Goal: Task Accomplishment & Management: Use online tool/utility

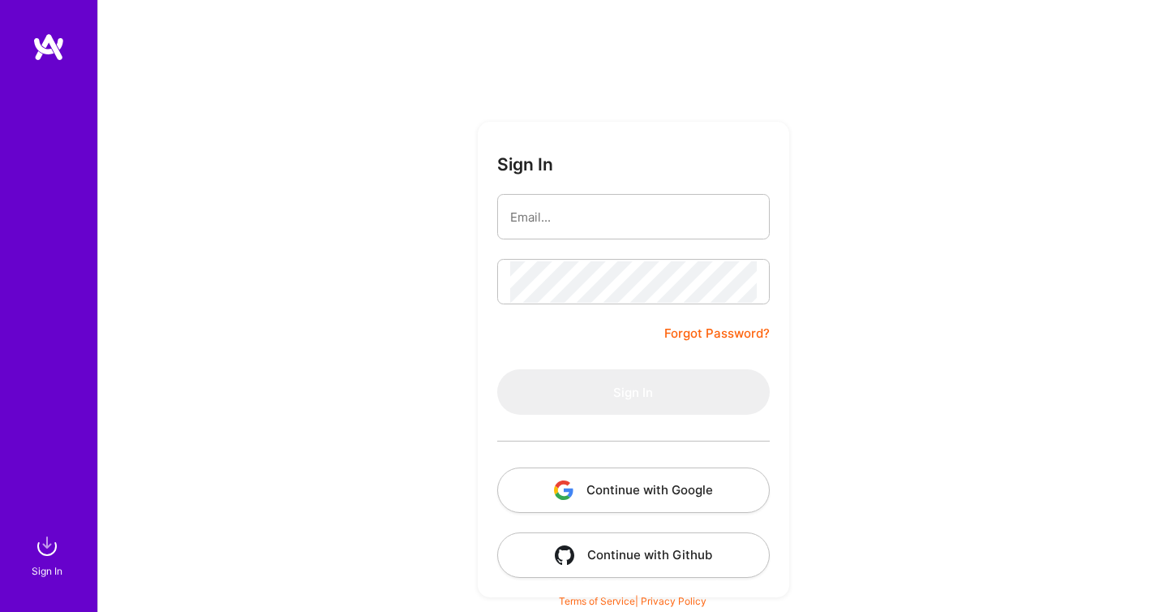
click at [685, 509] on button "Continue with Google" at bounding box center [633, 489] width 273 height 45
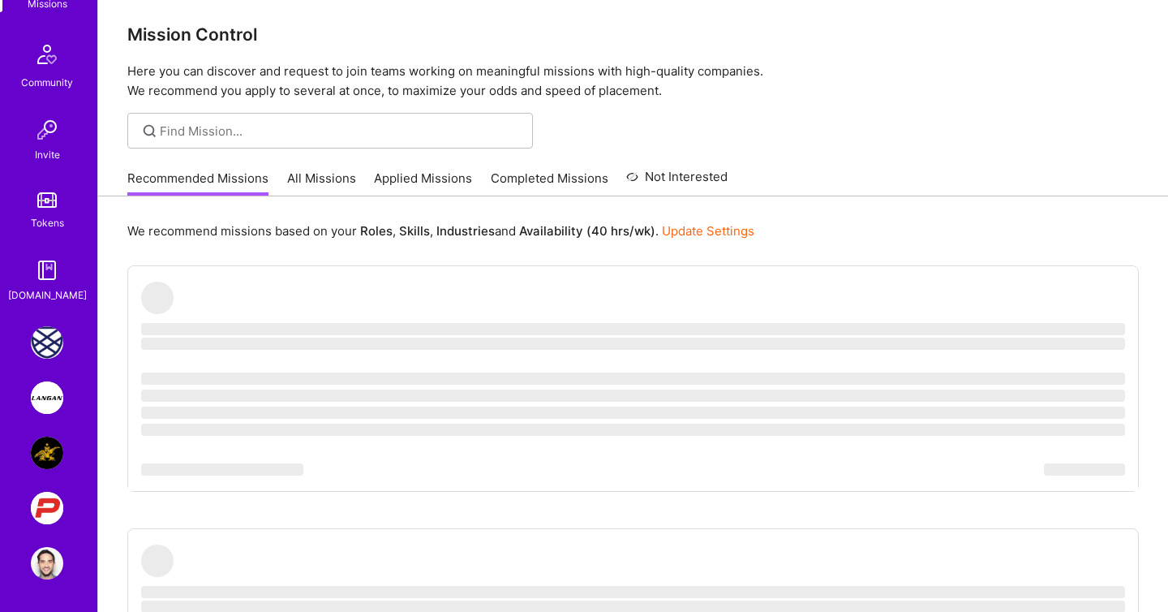
scroll to position [10, 0]
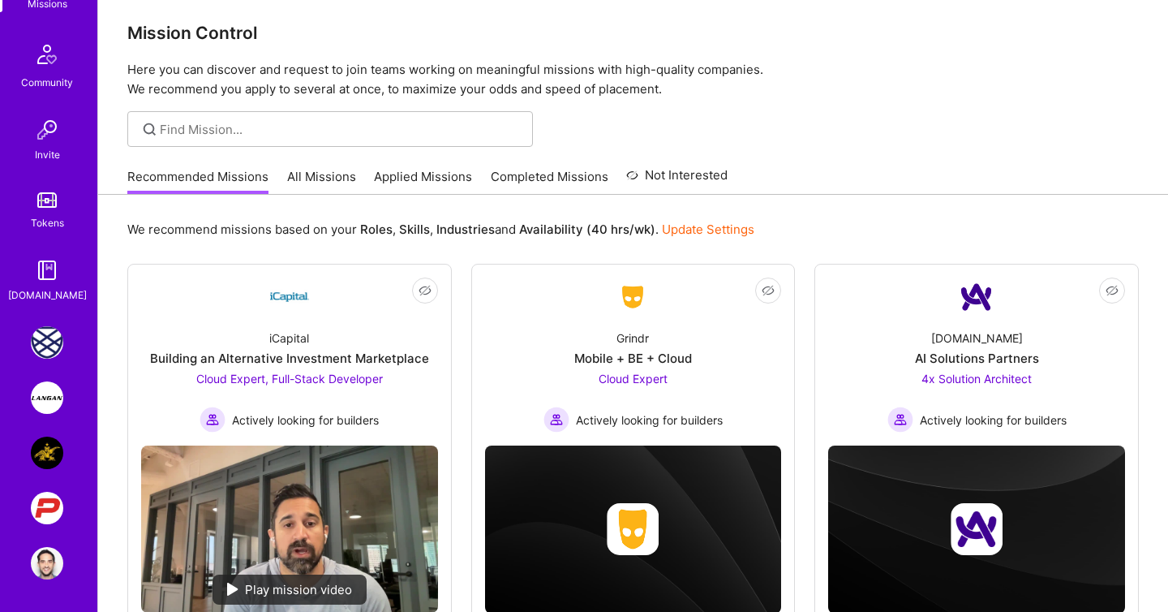
click at [48, 516] on img at bounding box center [47, 508] width 32 height 32
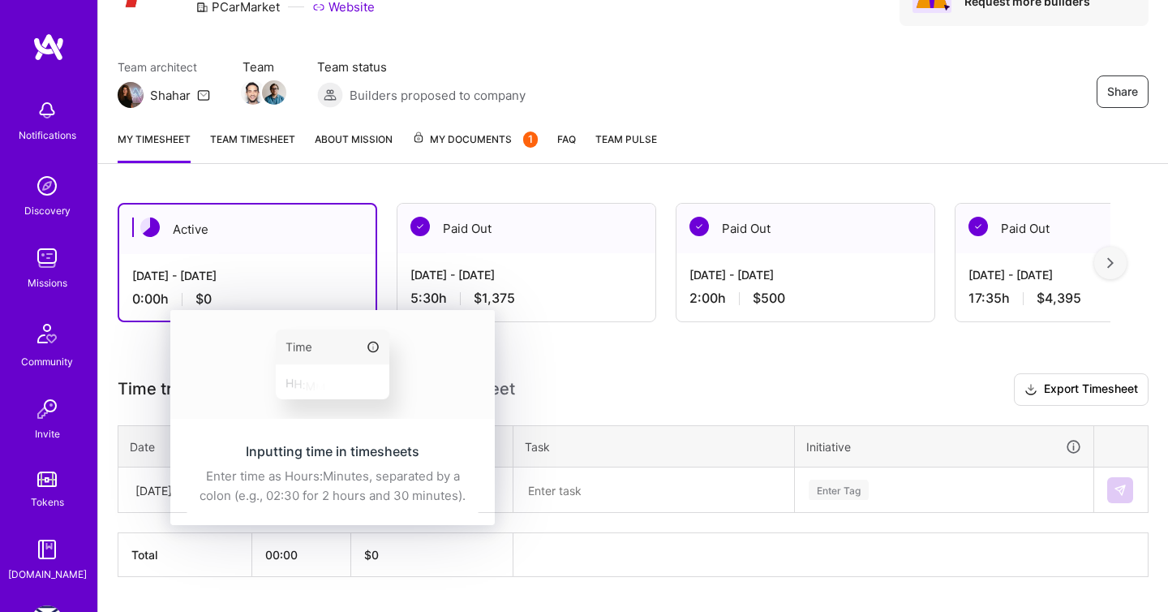
scroll to position [140, 0]
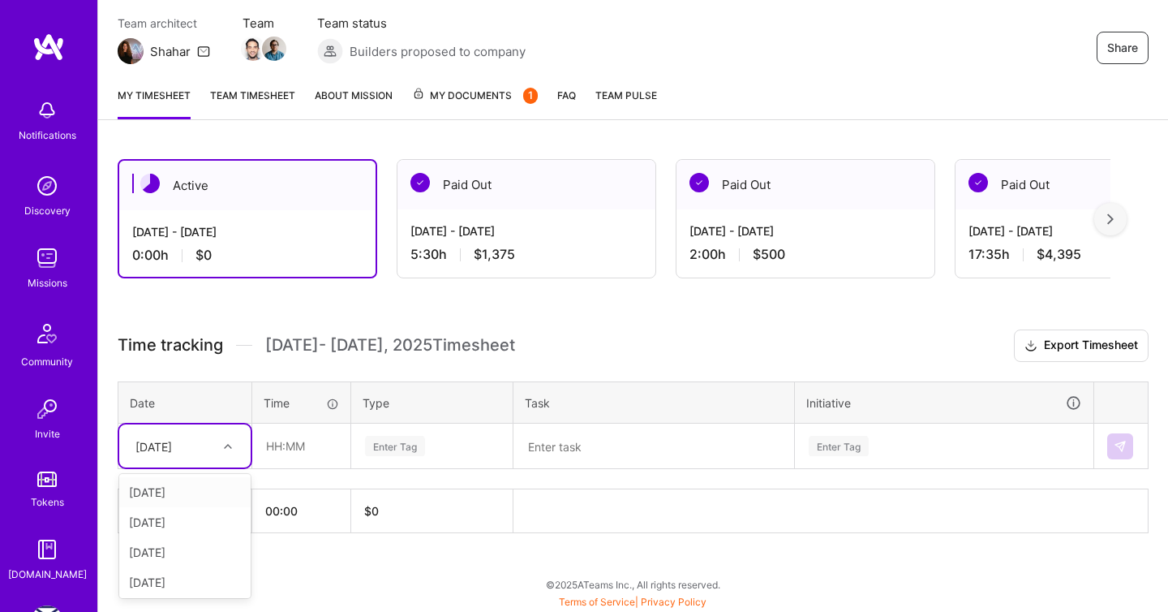
click at [217, 454] on div "[DATE]" at bounding box center [172, 445] width 90 height 27
click at [202, 501] on div "[DATE]" at bounding box center [184, 492] width 131 height 30
click at [277, 452] on input "text" at bounding box center [301, 445] width 97 height 43
type input "00:30"
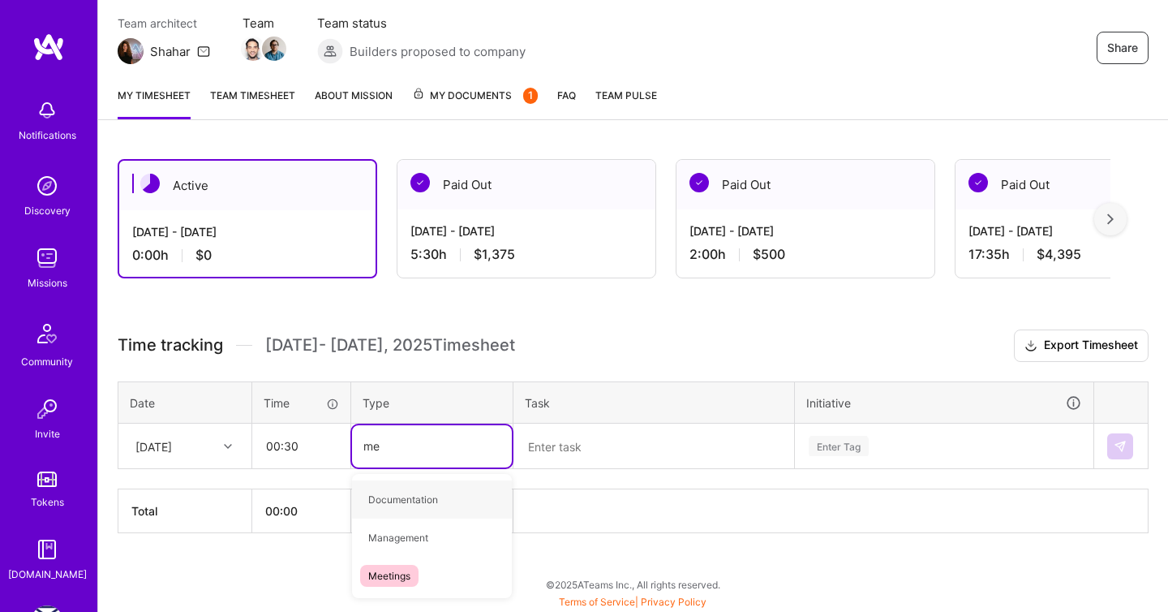
type input "mee"
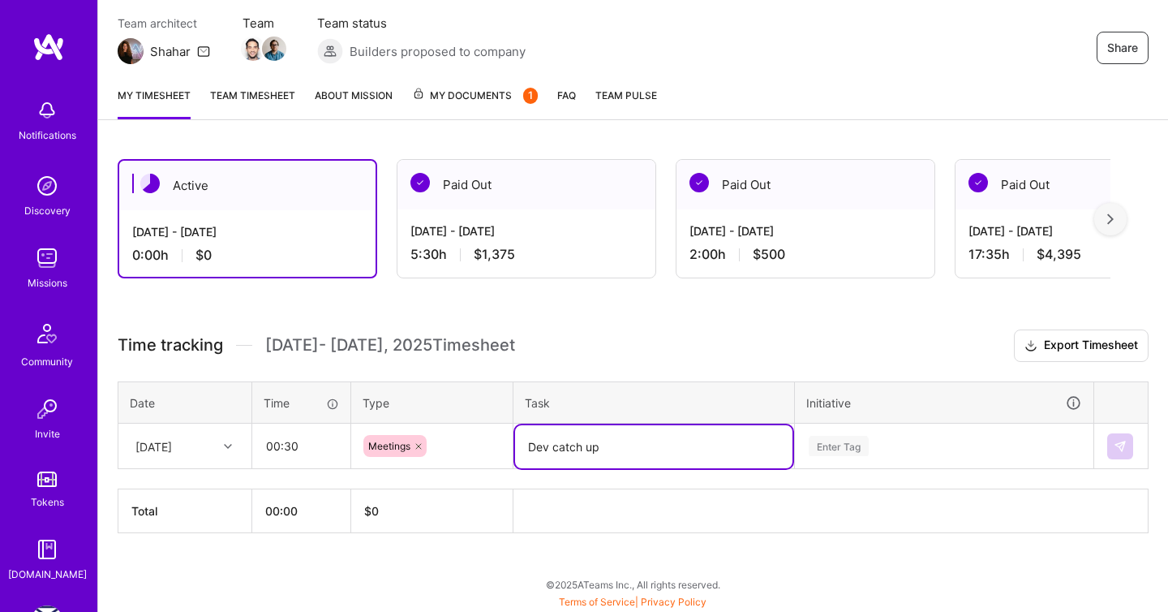
type textarea "Dev catch up"
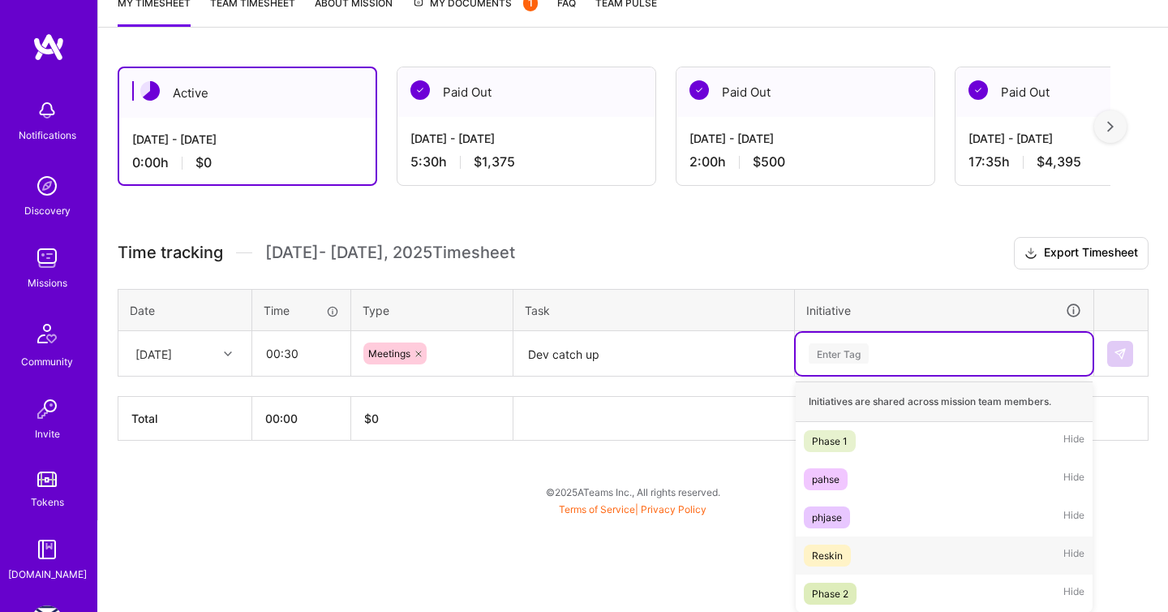
click at [881, 555] on div "Reskin Hide" at bounding box center [944, 555] width 297 height 38
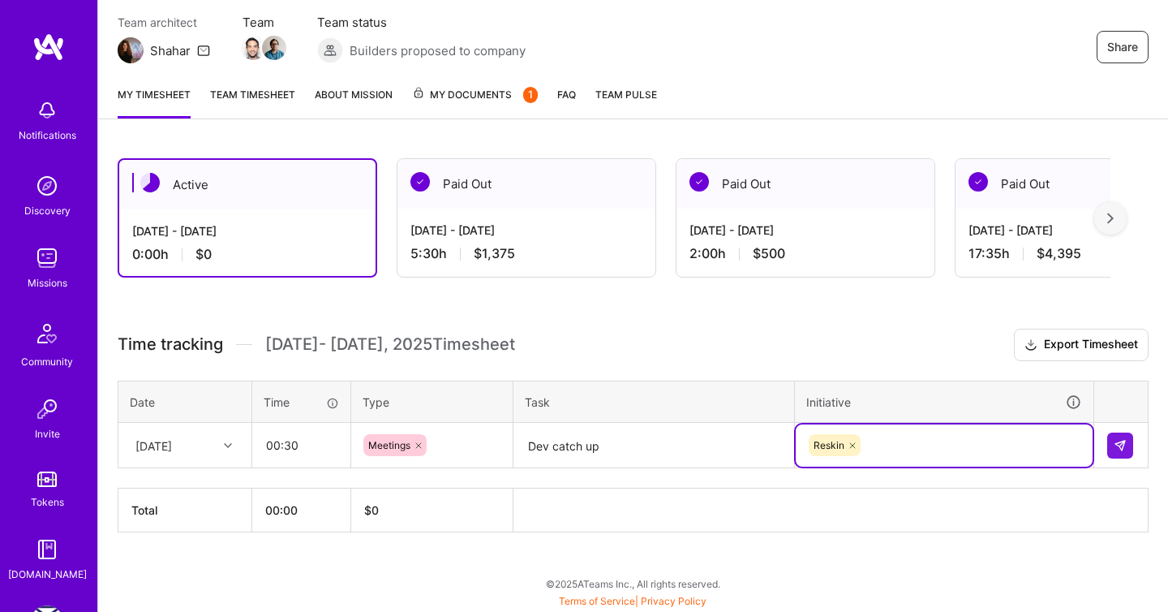
scroll to position [140, 0]
click at [1122, 449] on img at bounding box center [1120, 446] width 13 height 13
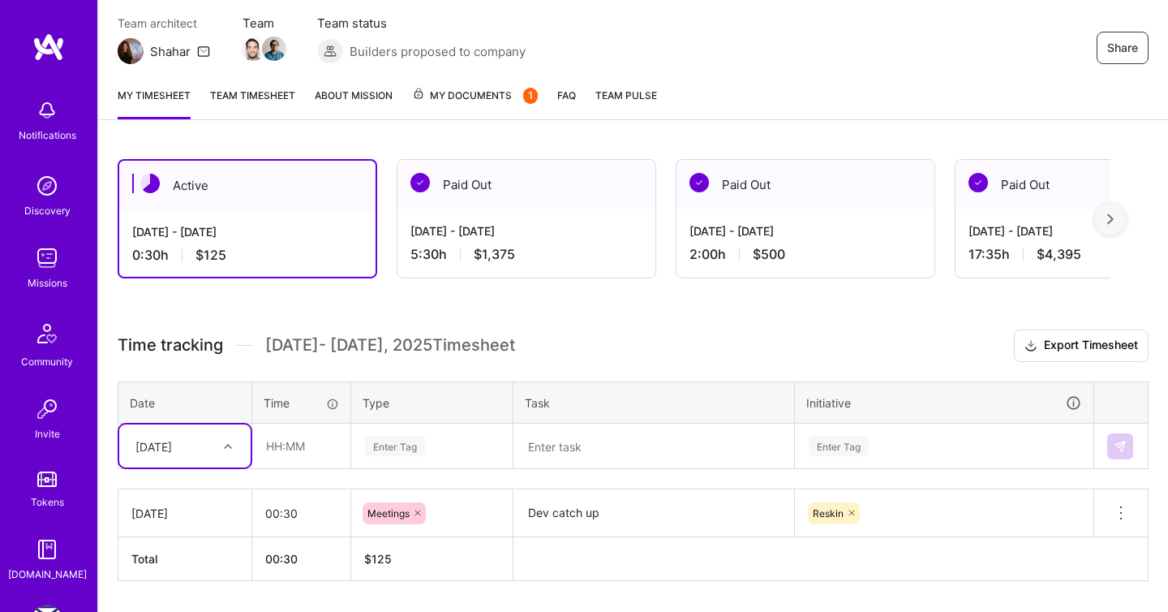
click at [200, 454] on div "option [DATE], selected. Select is focused ,type to refine list, press Down to …" at bounding box center [184, 445] width 131 height 43
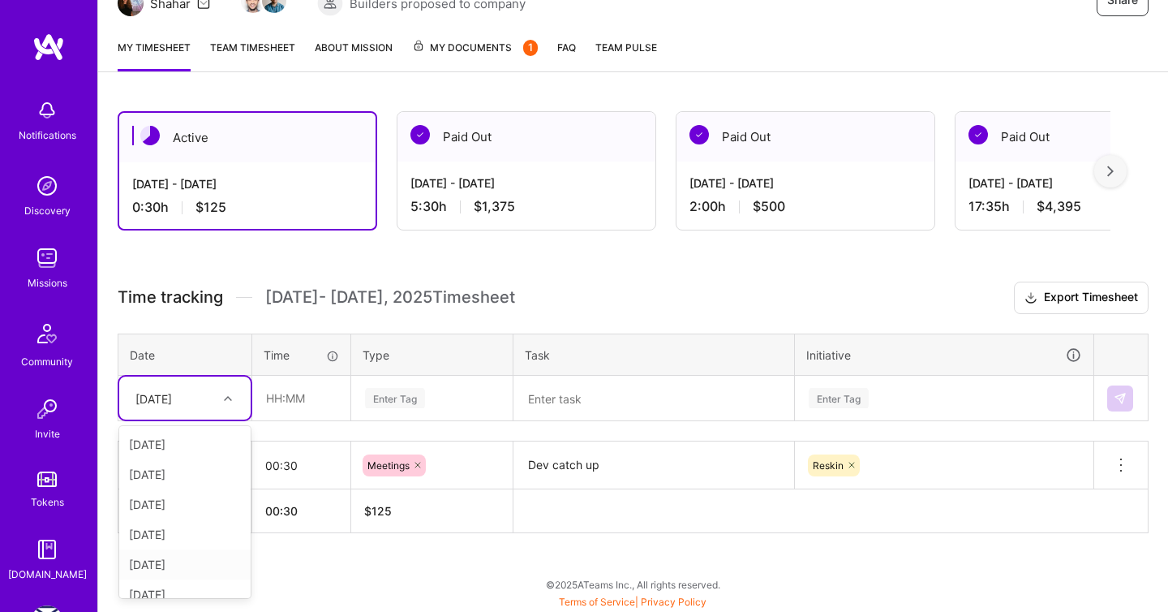
click at [183, 557] on div "[DATE]" at bounding box center [184, 564] width 131 height 30
click at [582, 457] on textarea "Dev catch up" at bounding box center [653, 465] width 277 height 45
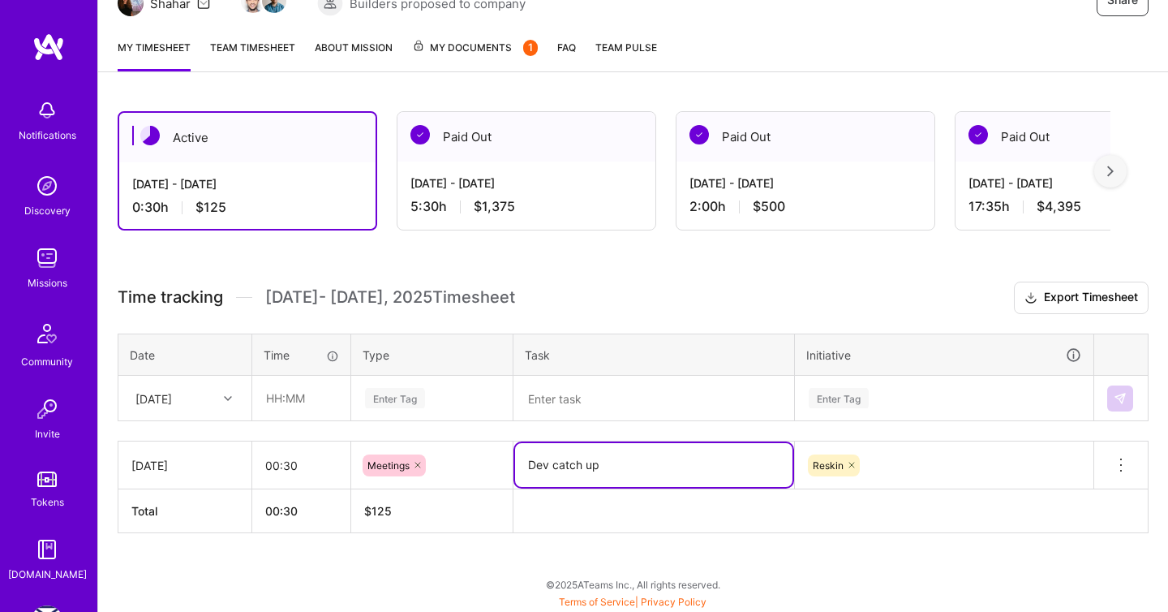
click at [582, 457] on textarea "Dev catch up" at bounding box center [653, 465] width 277 height 44
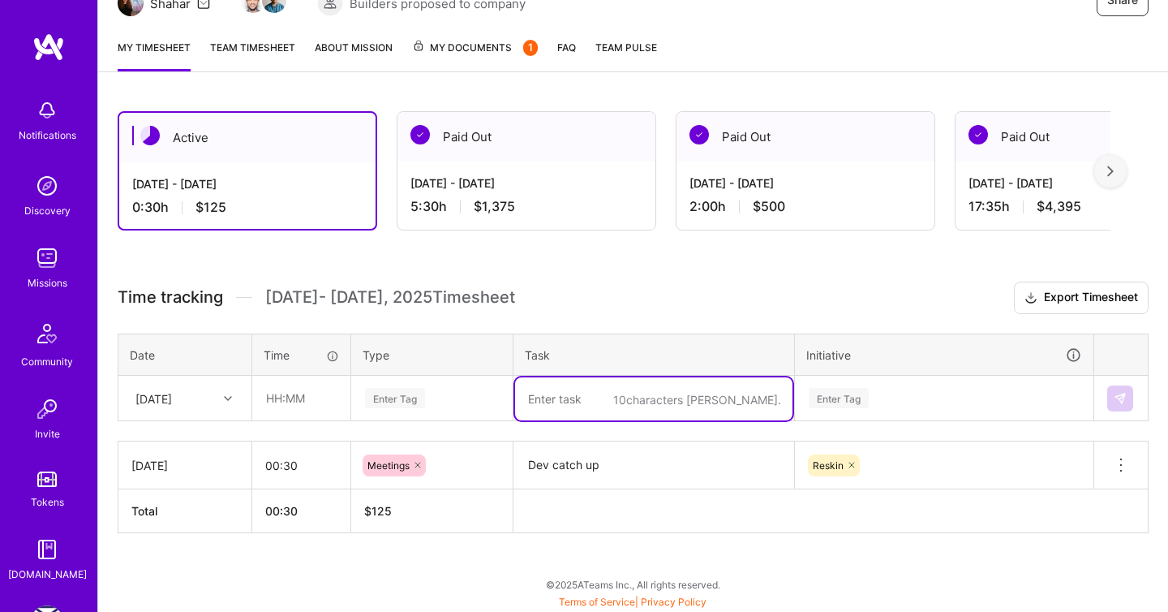
click at [565, 405] on textarea at bounding box center [653, 398] width 277 height 43
paste textarea "Dev catch up"
type textarea "Dev catch up"
click at [391, 400] on div "Enter Tag" at bounding box center [395, 397] width 60 height 25
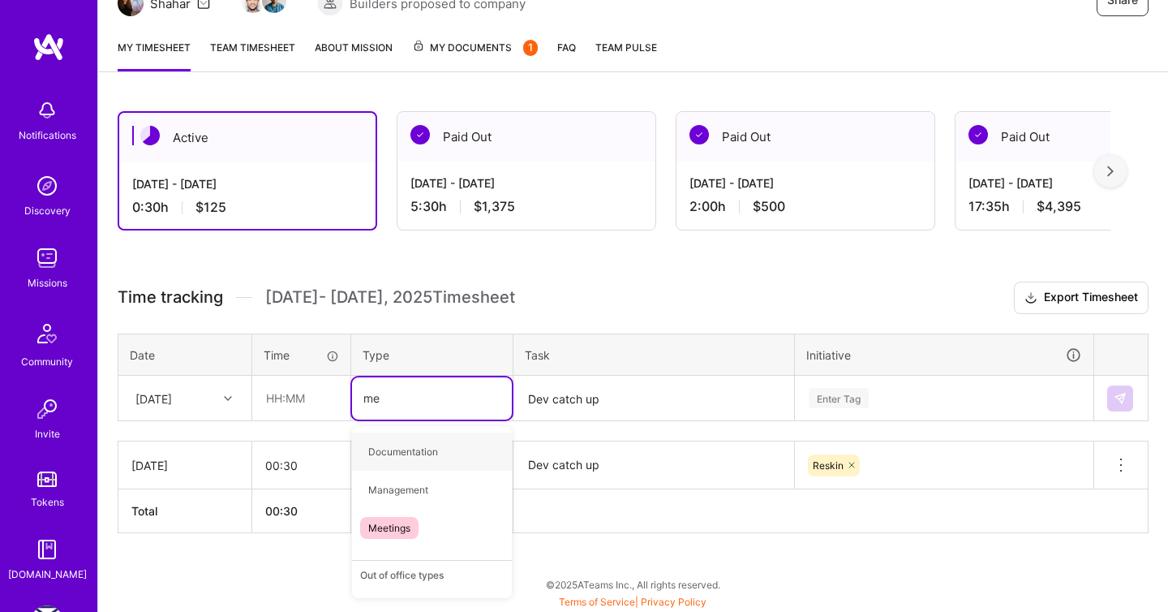
type input "mee"
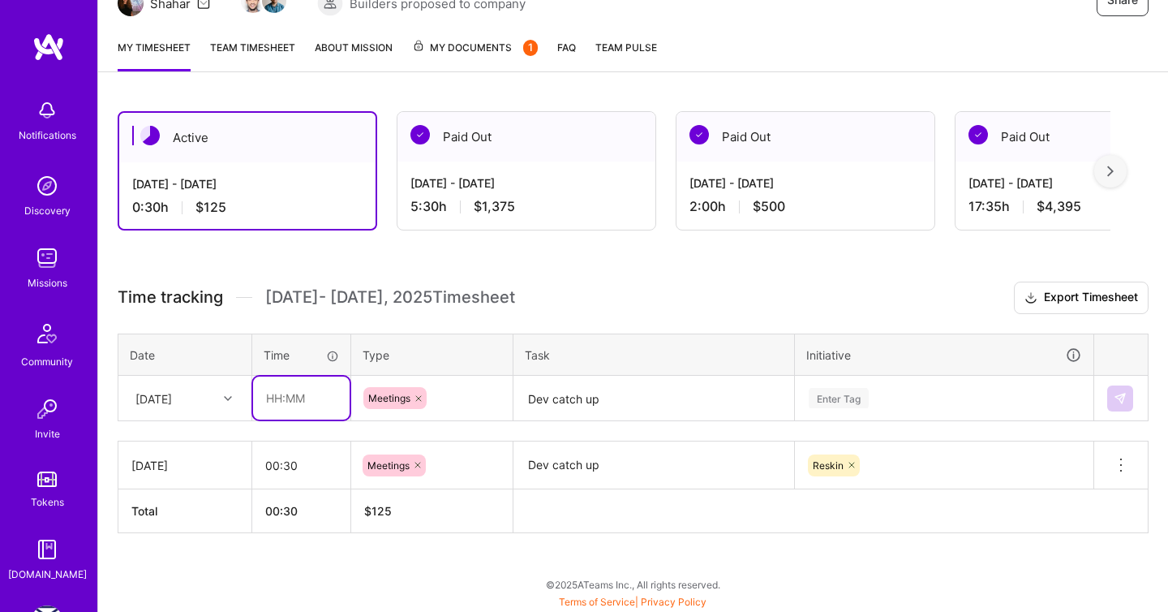
click at [337, 390] on input "text" at bounding box center [301, 397] width 97 height 43
type input "00:30"
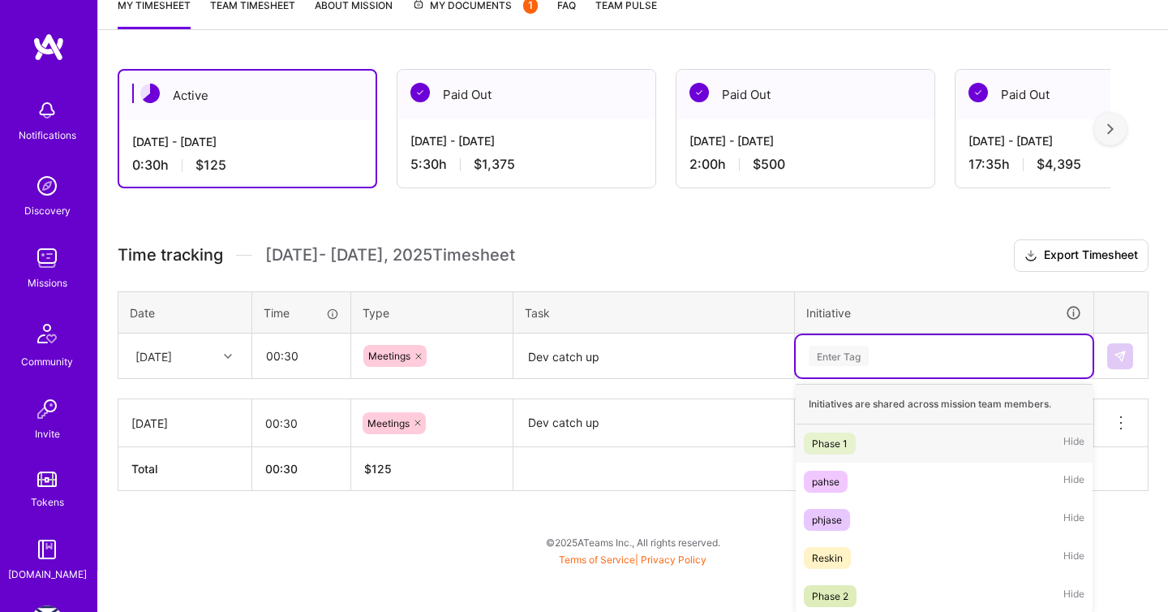
click at [829, 377] on div "option Reskin, selected. option Phase 1 focused, 1 of 5. 5 results available. U…" at bounding box center [944, 356] width 297 height 42
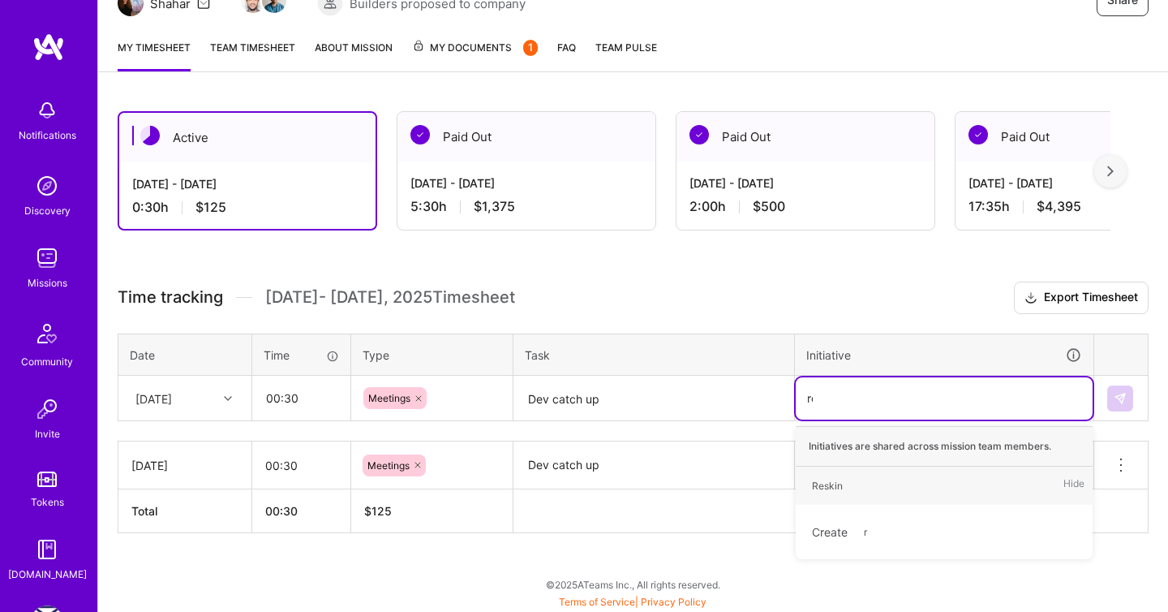
type input "resk"
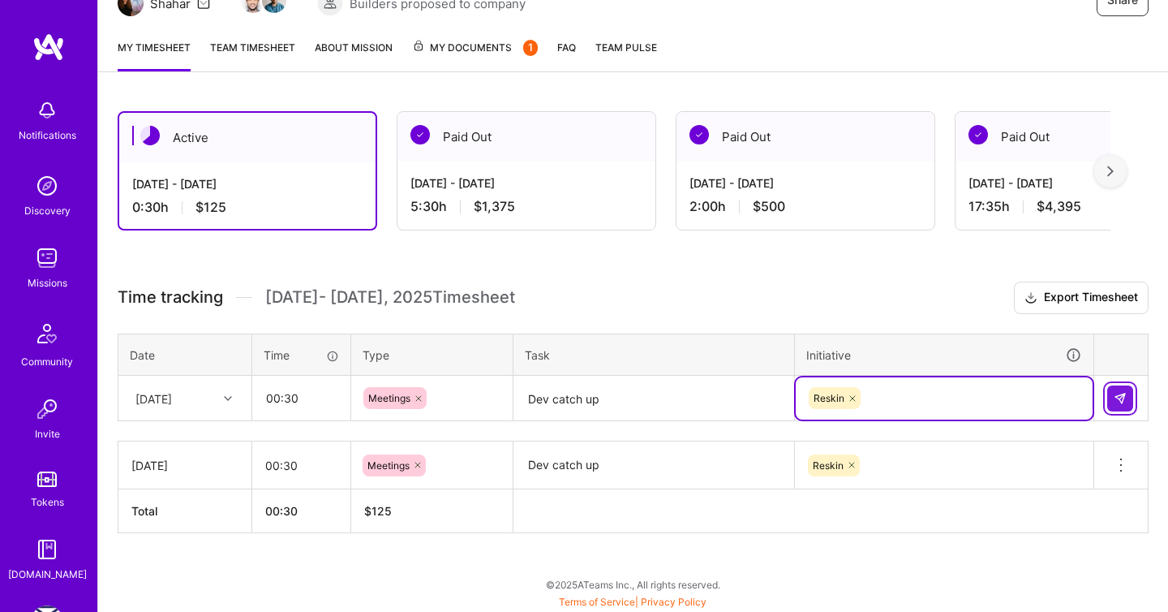
click at [1127, 397] on button at bounding box center [1120, 398] width 26 height 26
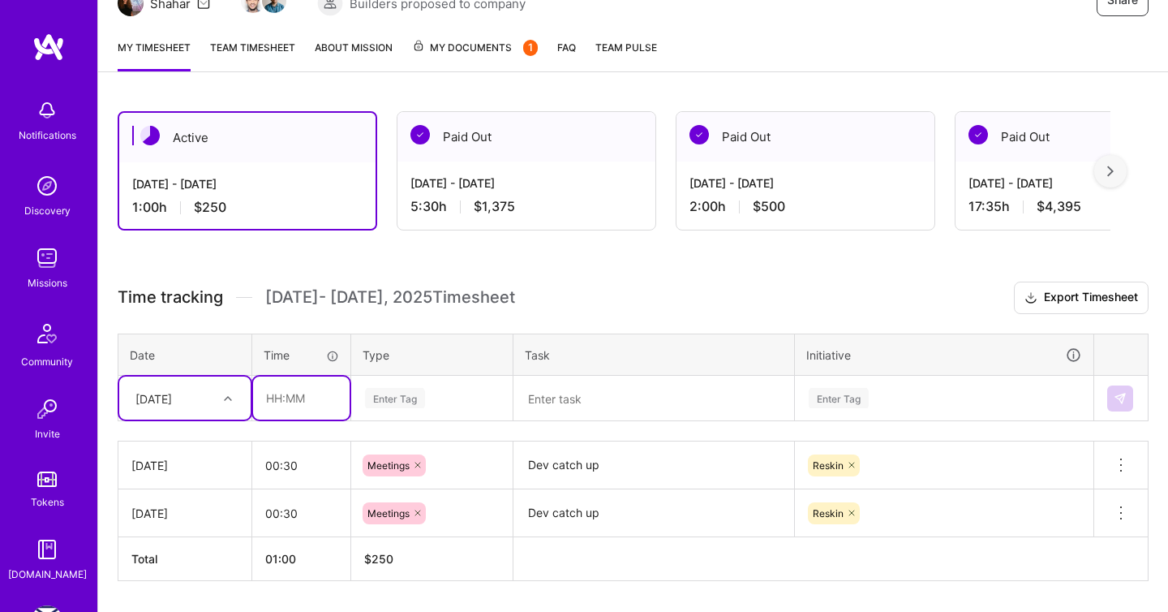
click at [303, 402] on input "text" at bounding box center [301, 397] width 97 height 43
type input "01:15"
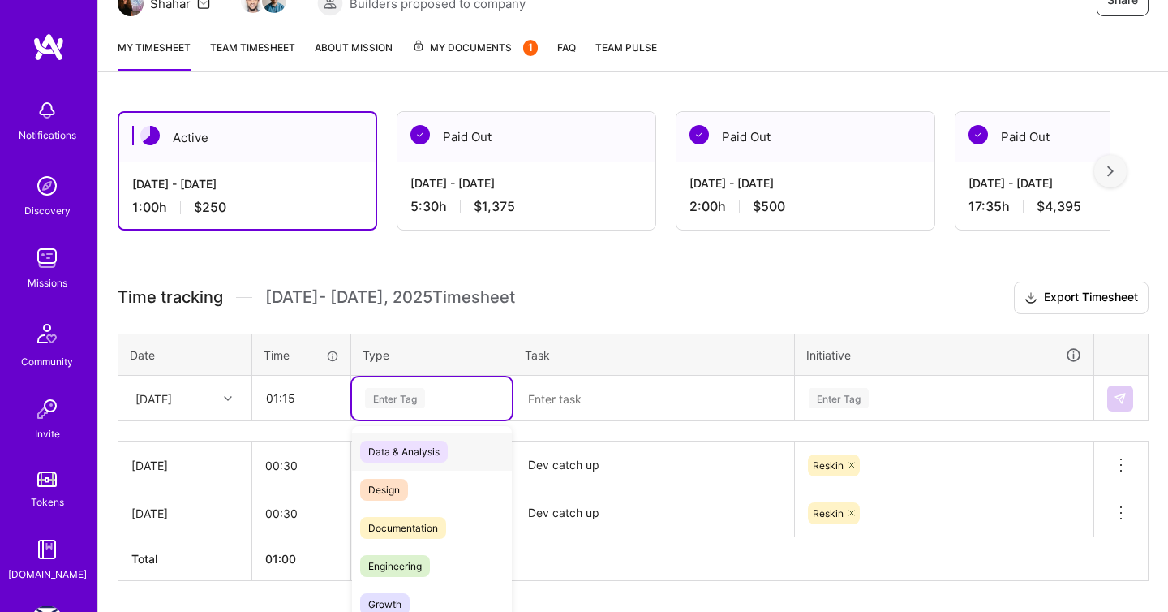
scroll to position [235, 0]
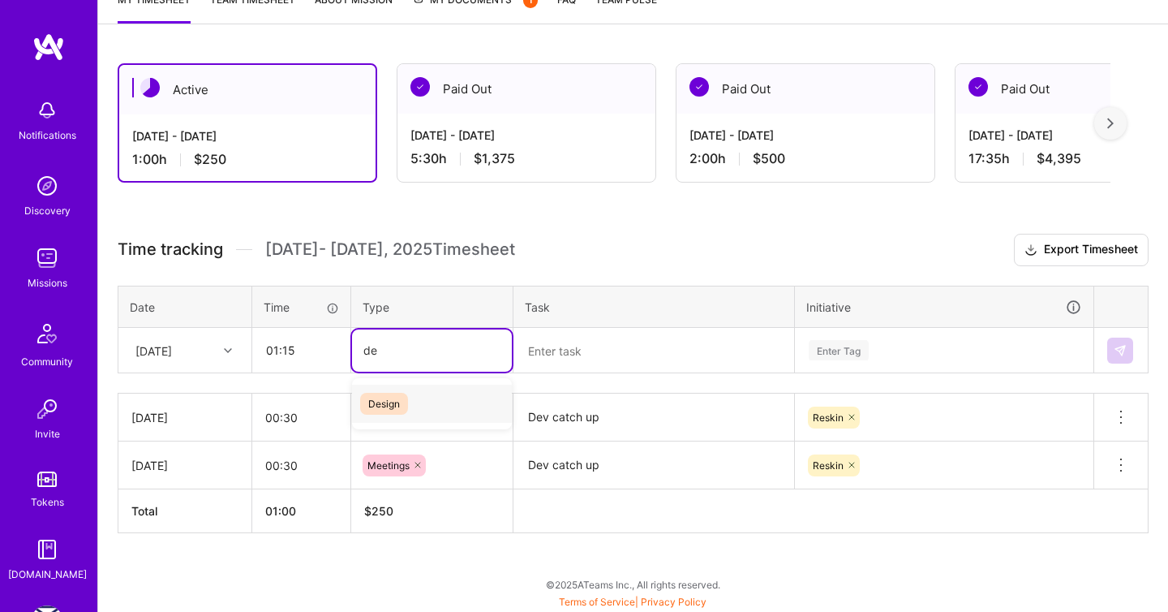
type input "des"
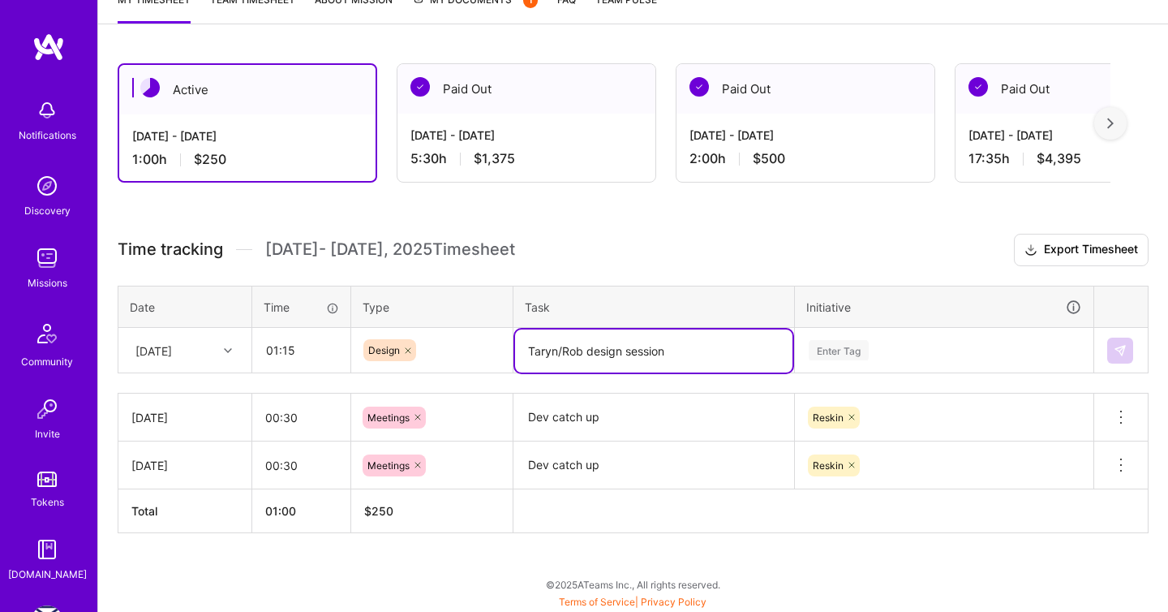
type textarea "Taryn/Rob design session"
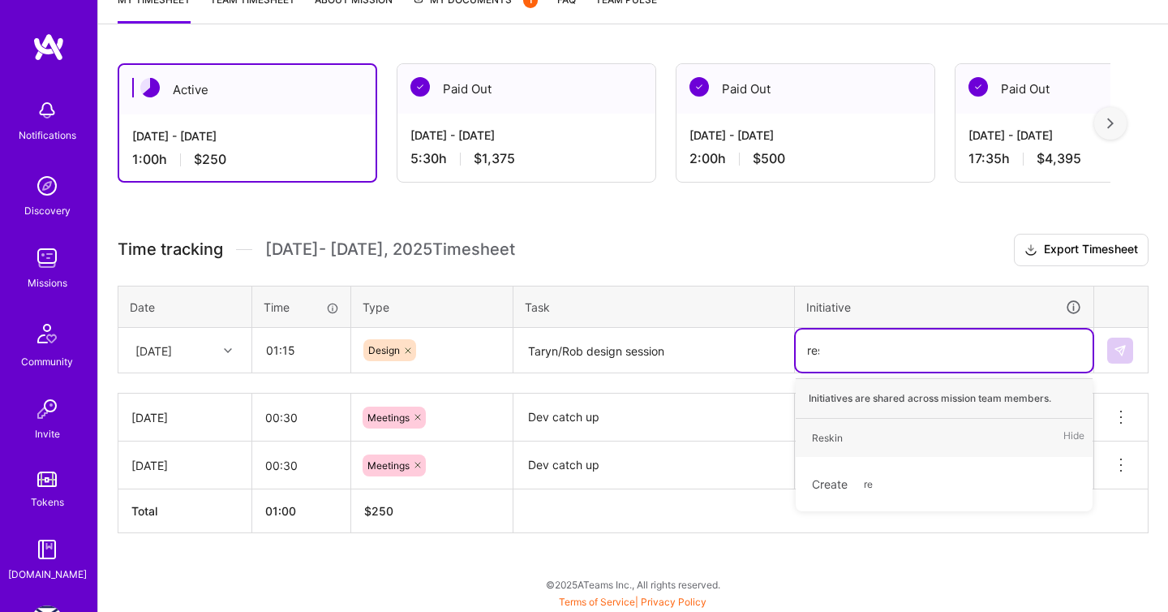
type input "resk"
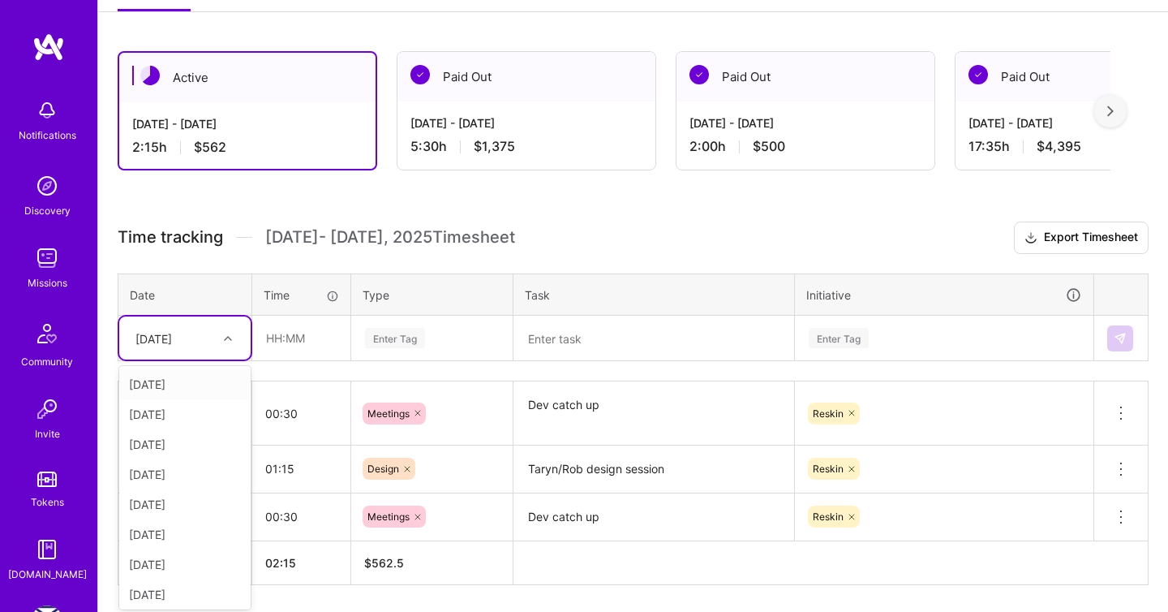
click at [224, 341] on div at bounding box center [229, 338] width 25 height 21
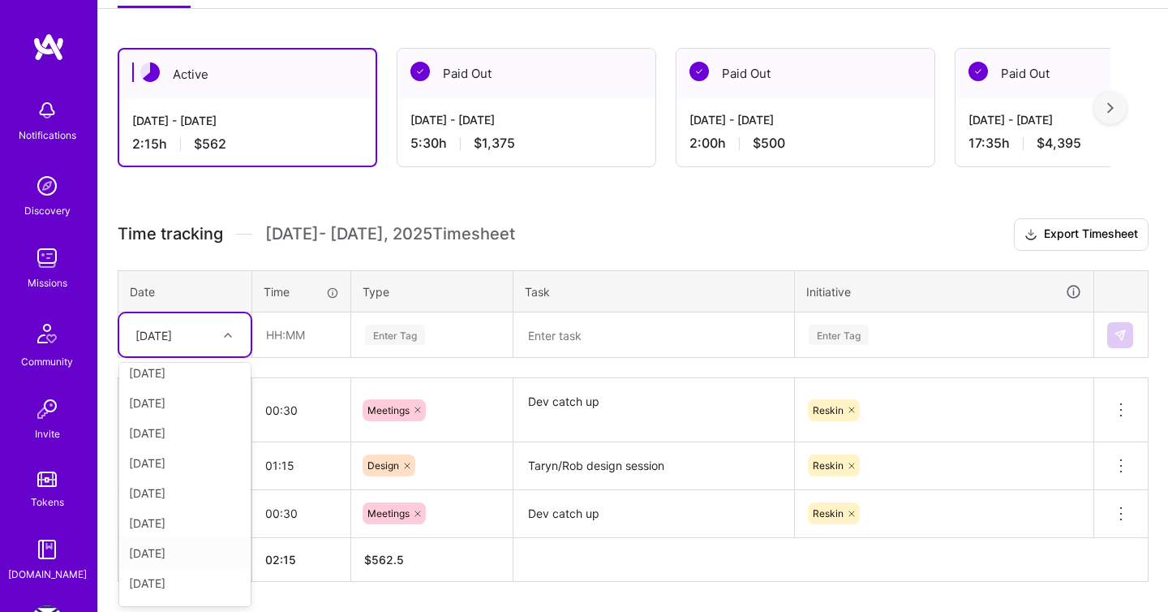
scroll to position [123, 0]
click at [155, 588] on div "[DATE]" at bounding box center [184, 588] width 131 height 30
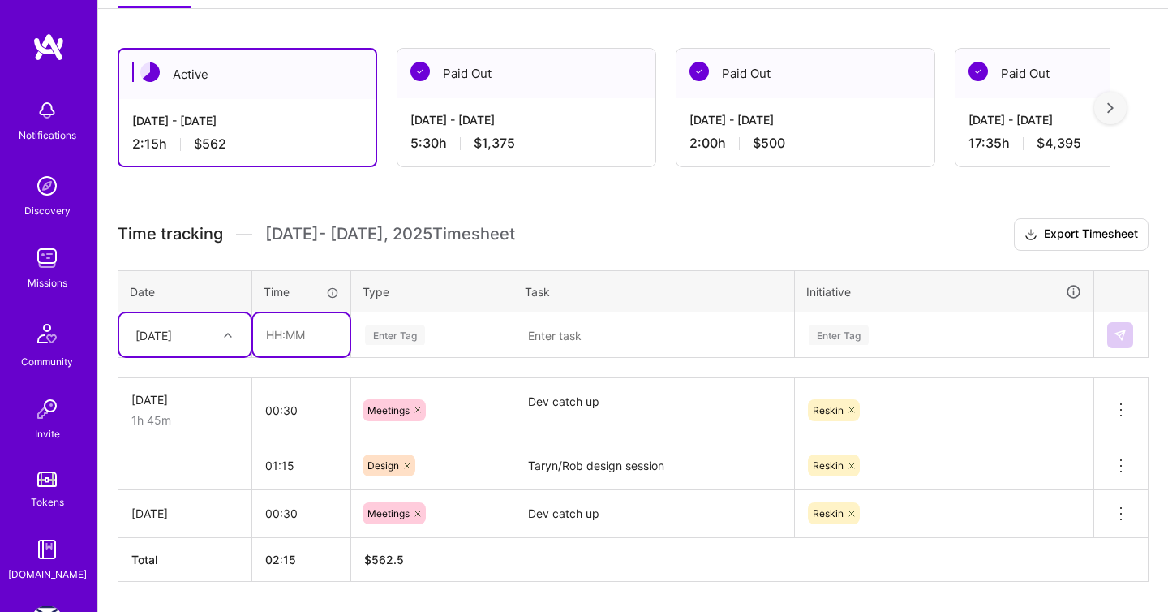
click at [317, 333] on input "text" at bounding box center [301, 334] width 97 height 43
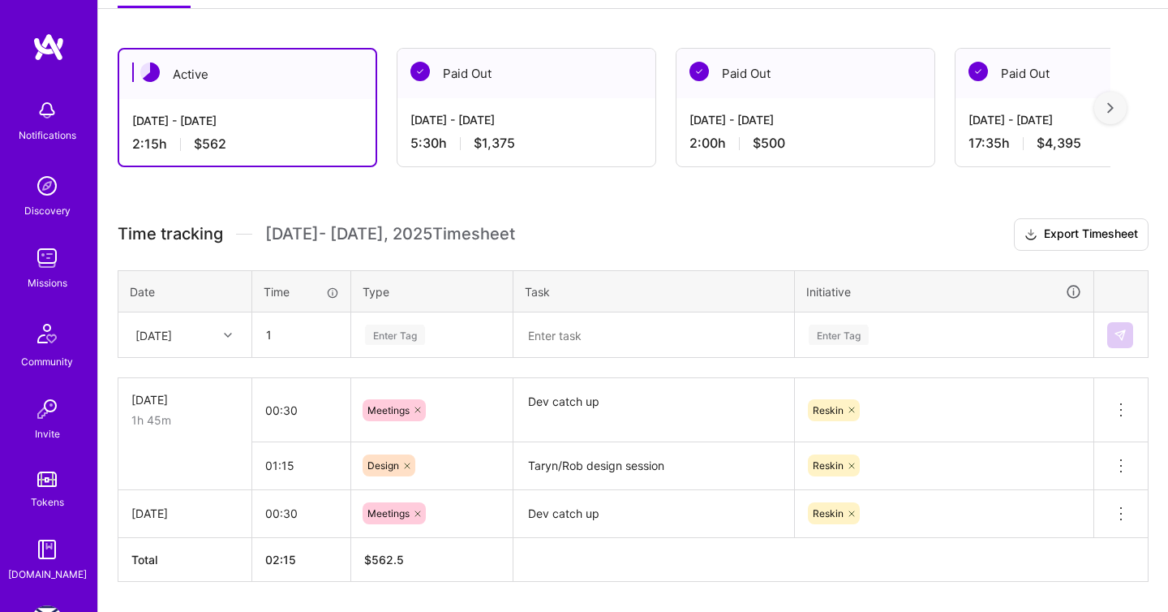
type input "01:00"
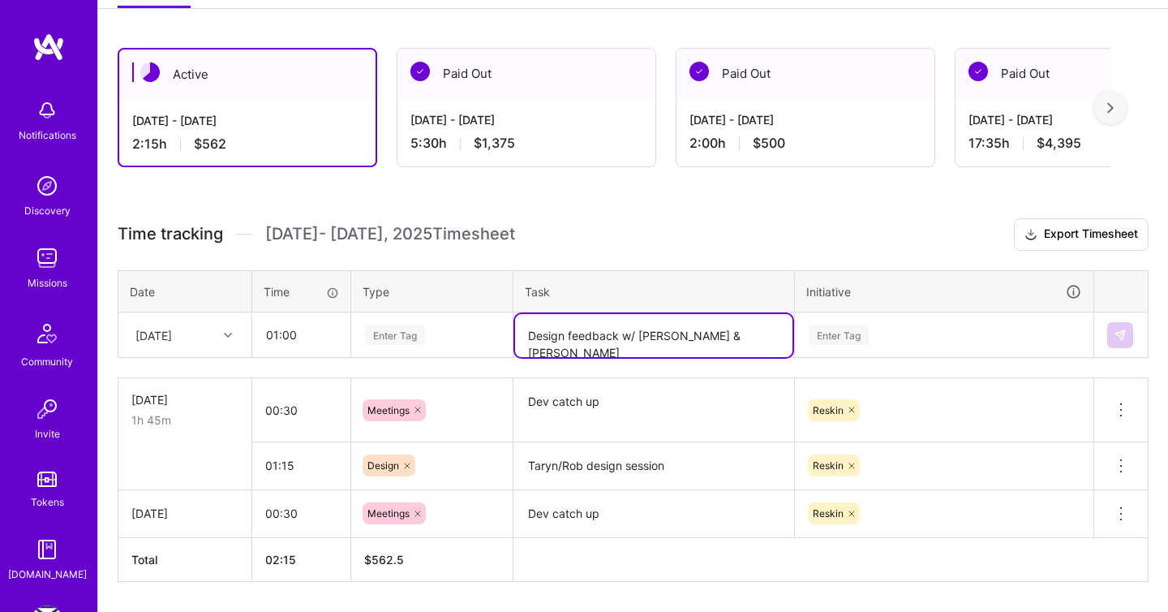
type textarea "Design feedback w/ [PERSON_NAME] & [PERSON_NAME]"
click at [376, 337] on div "Enter Tag" at bounding box center [395, 334] width 60 height 25
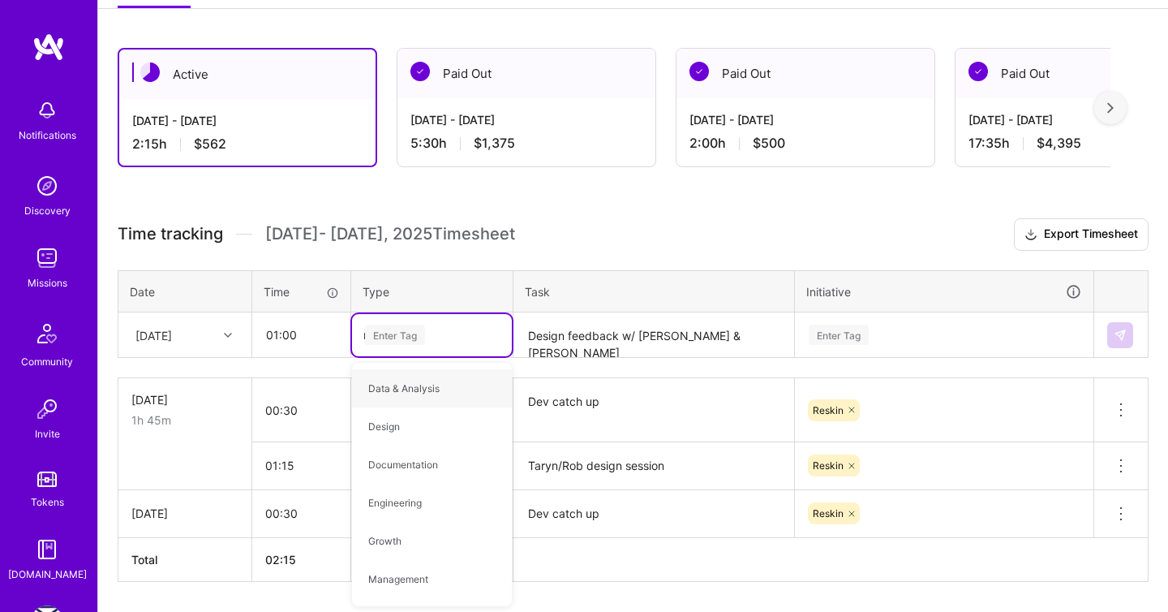
type input "mee"
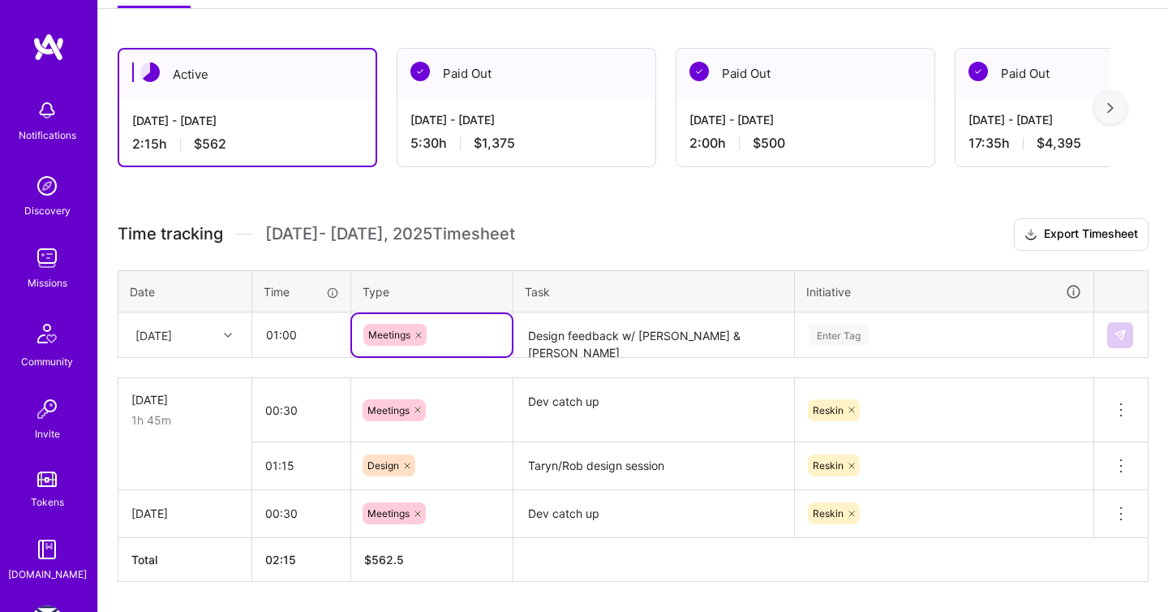
click at [844, 320] on div "Enter Tag" at bounding box center [944, 335] width 297 height 42
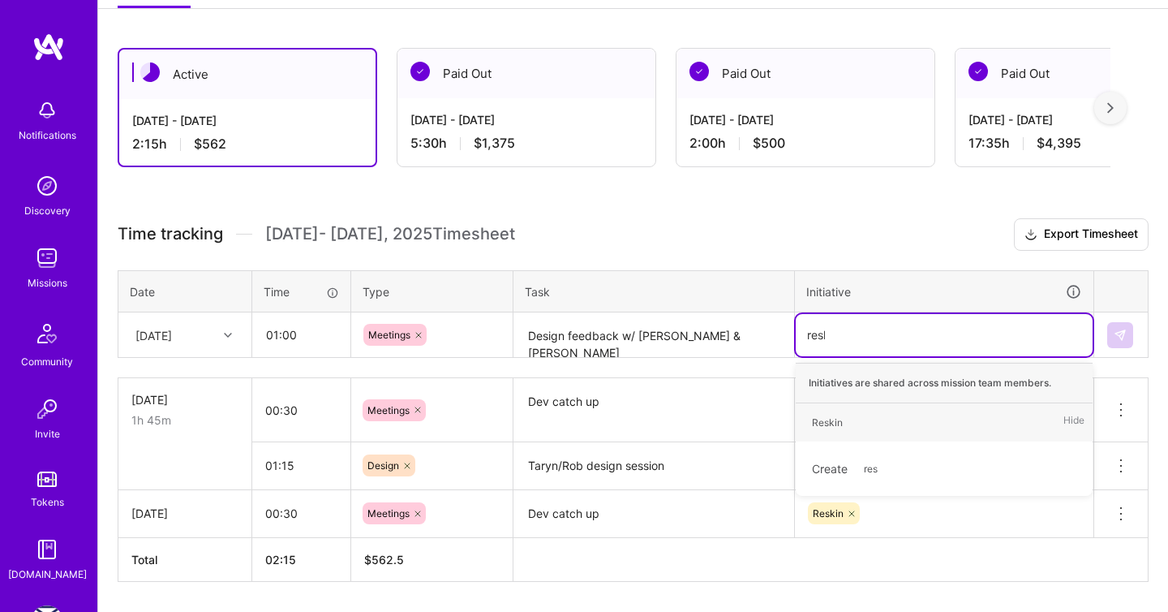
type input "reskin"
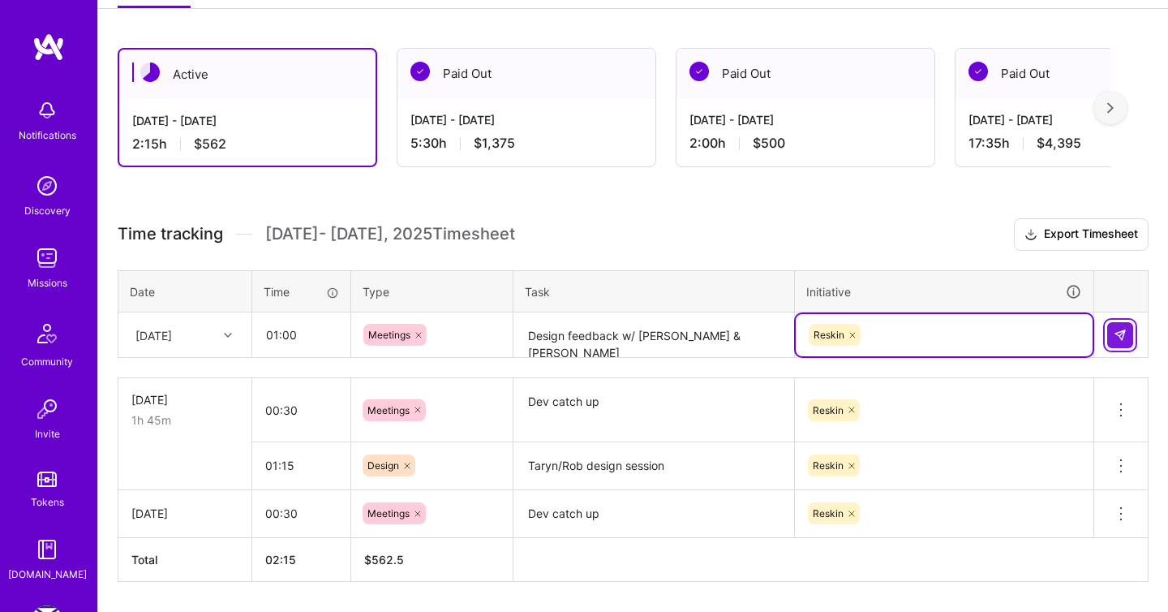
click at [1115, 329] on img at bounding box center [1120, 335] width 13 height 13
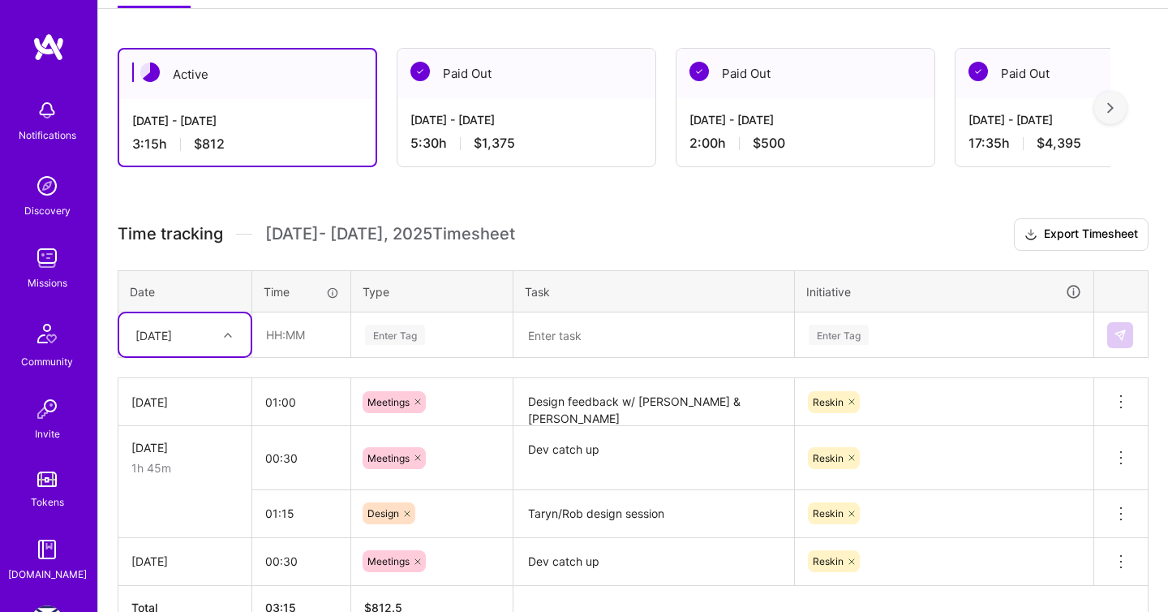
click at [144, 339] on div "[DATE]" at bounding box center [153, 334] width 37 height 17
click at [164, 579] on div "[DATE]" at bounding box center [184, 588] width 131 height 30
click at [288, 333] on input "text" at bounding box center [301, 334] width 97 height 43
type input "3"
type input "00:30"
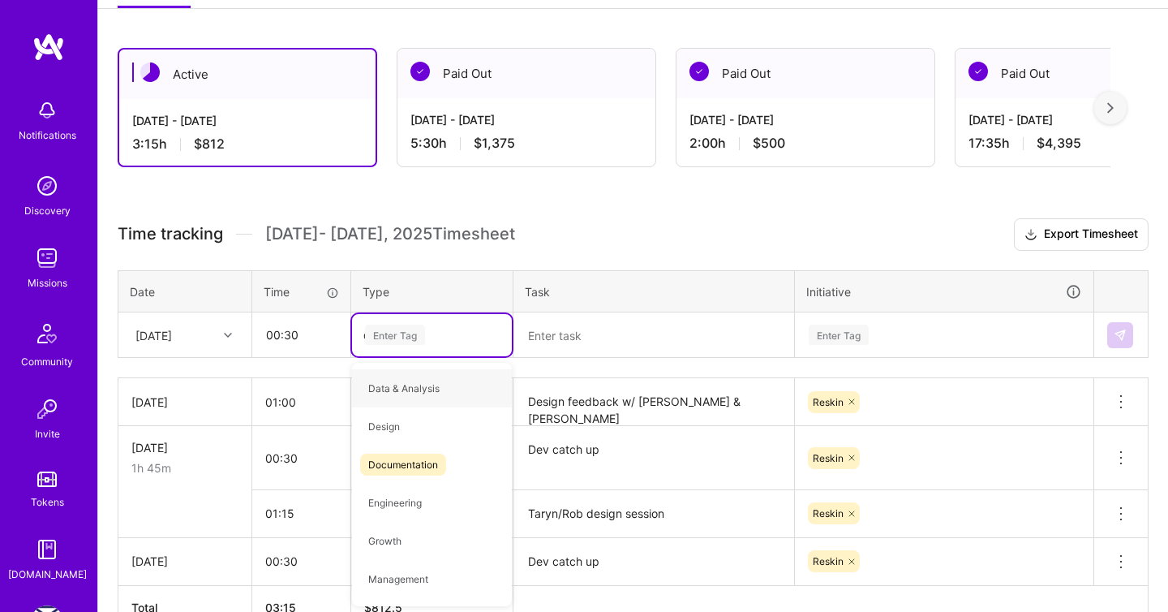
type input "do"
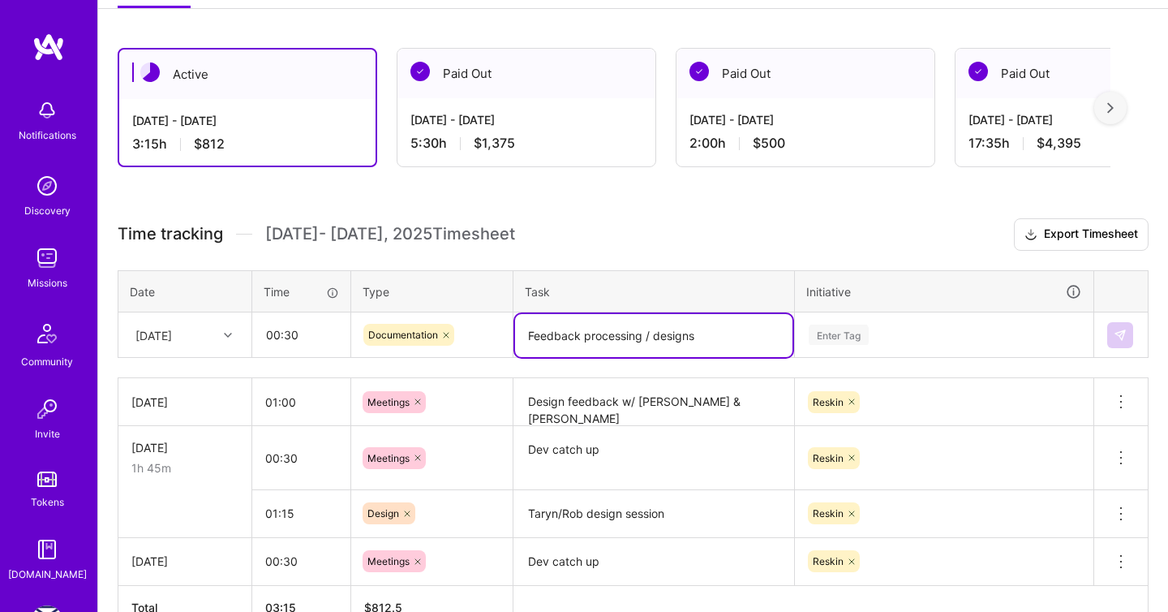
type textarea "Feedback processing / designs"
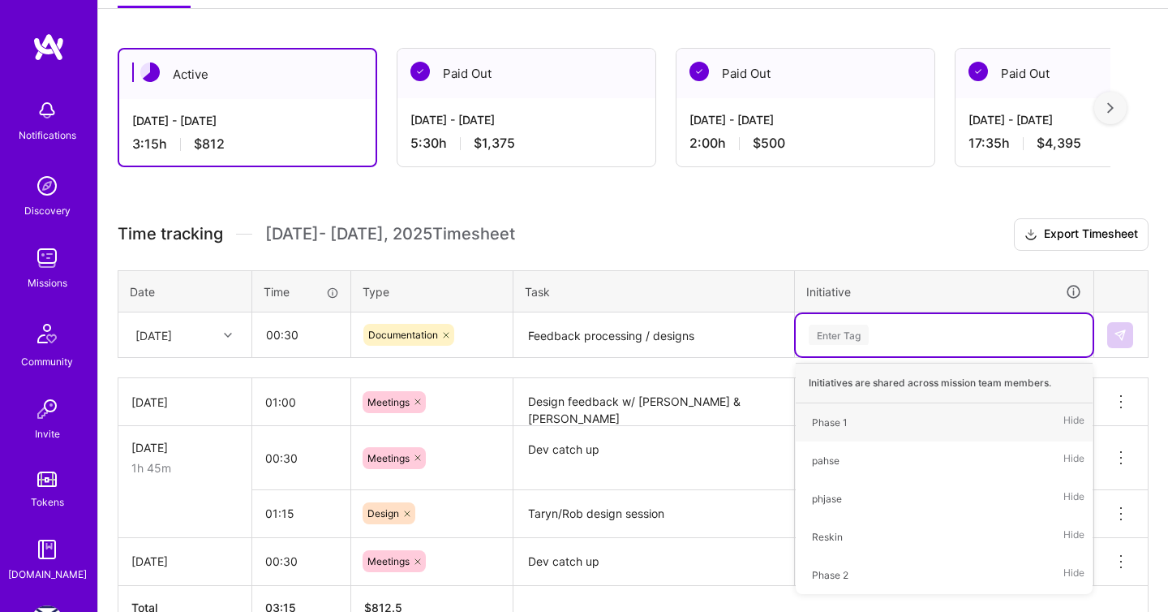
type input "f"
type input "resk"
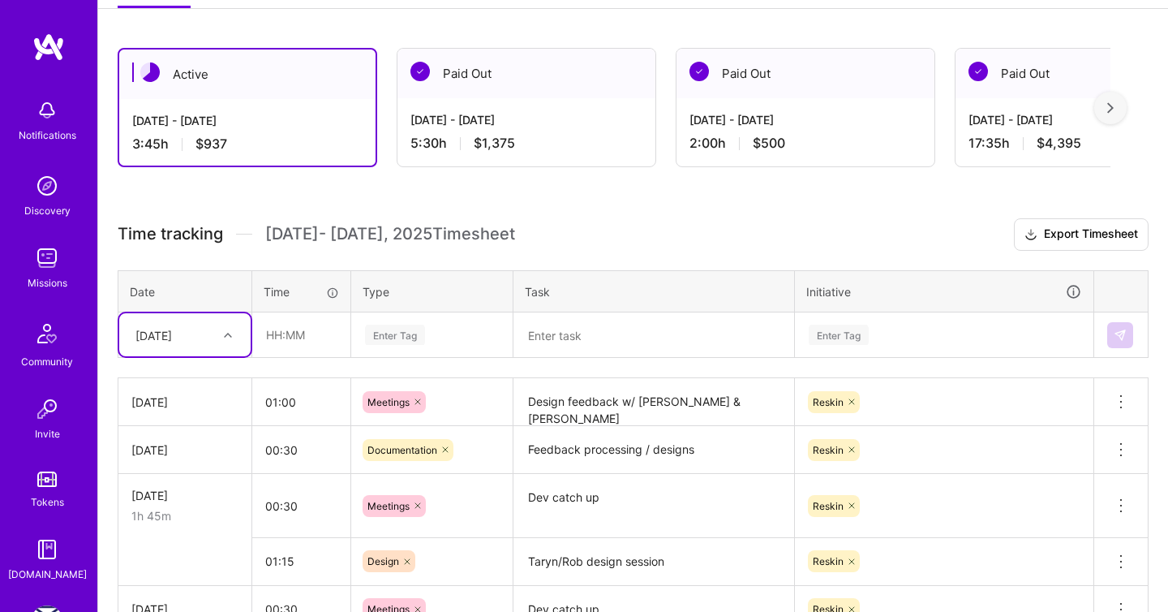
click at [225, 335] on icon at bounding box center [228, 335] width 8 height 8
click at [177, 496] on div "[DATE]" at bounding box center [184, 501] width 131 height 30
click at [286, 335] on input "text" at bounding box center [301, 334] width 97 height 43
type input "00:30"
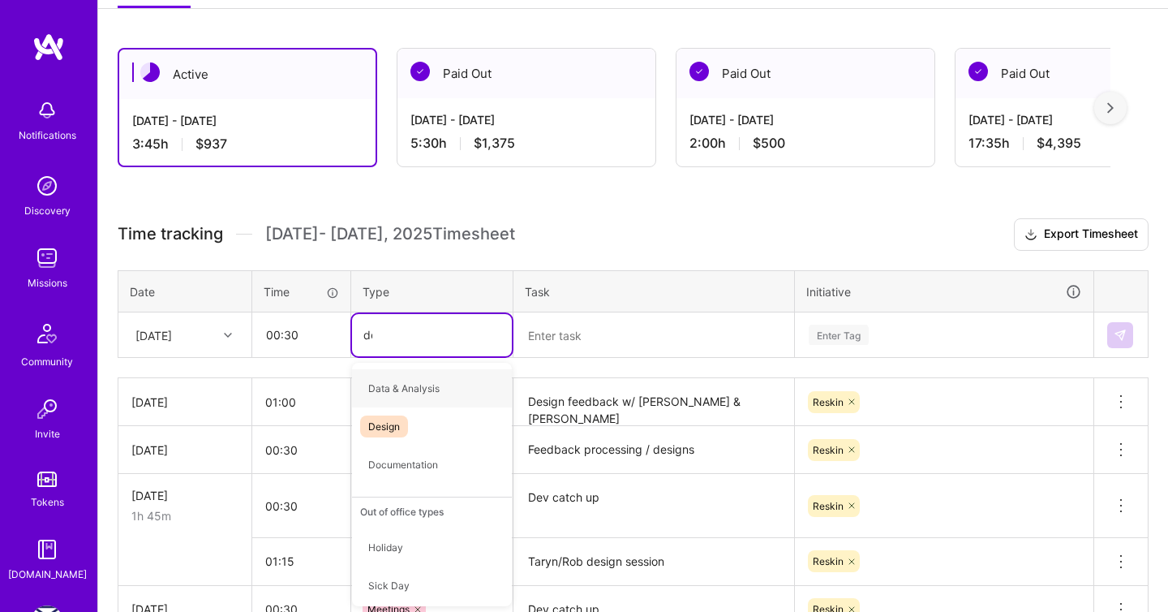
type input "des"
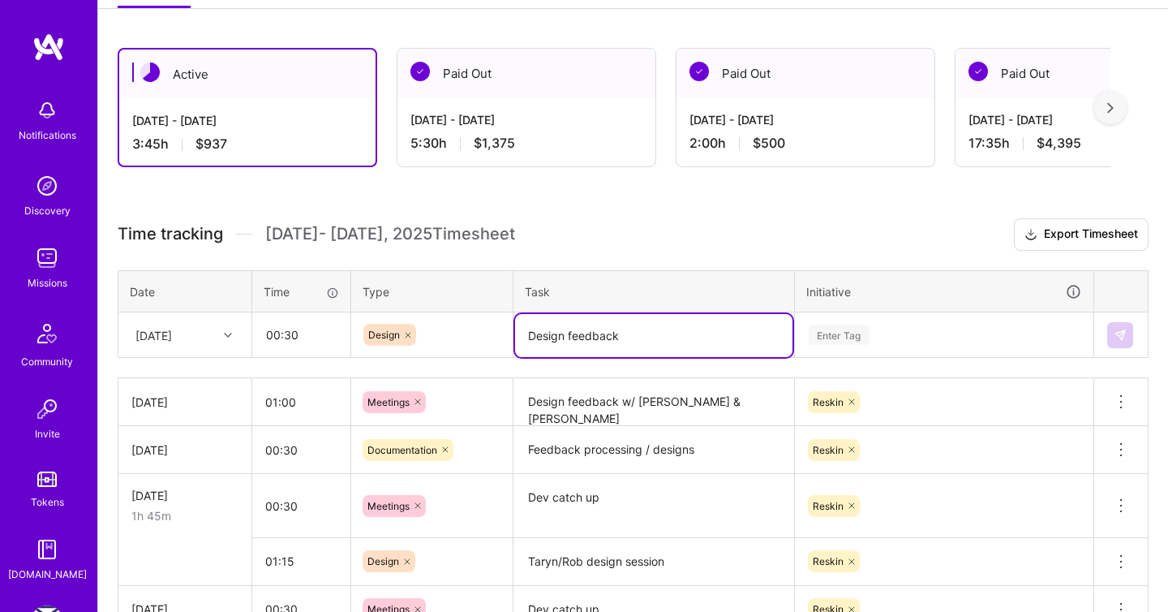
type textarea "Design feedback"
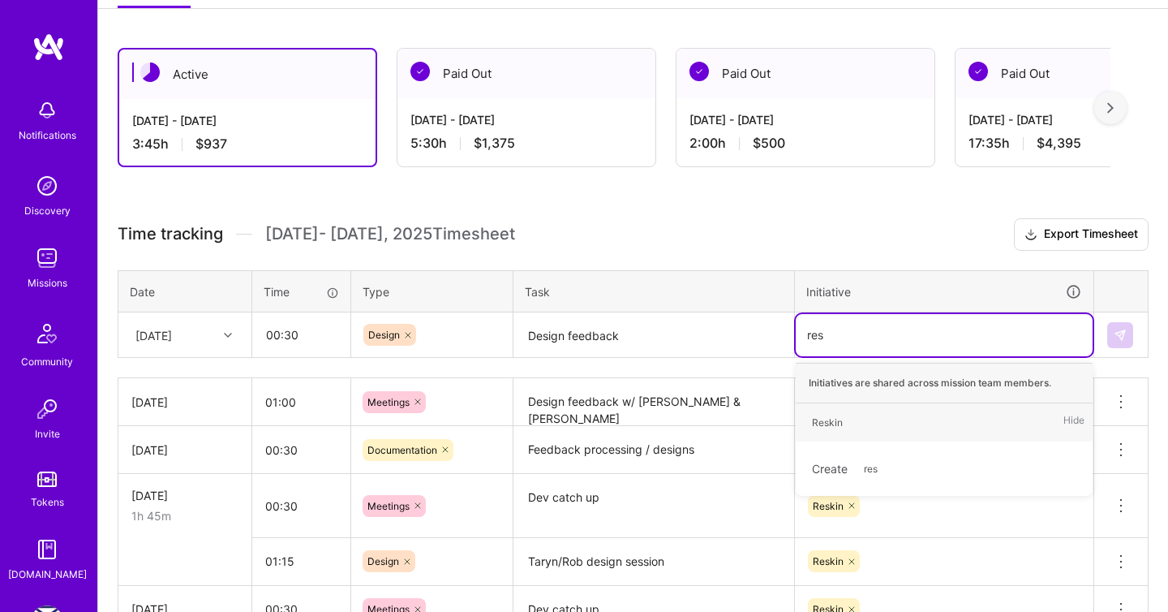
type input "resk"
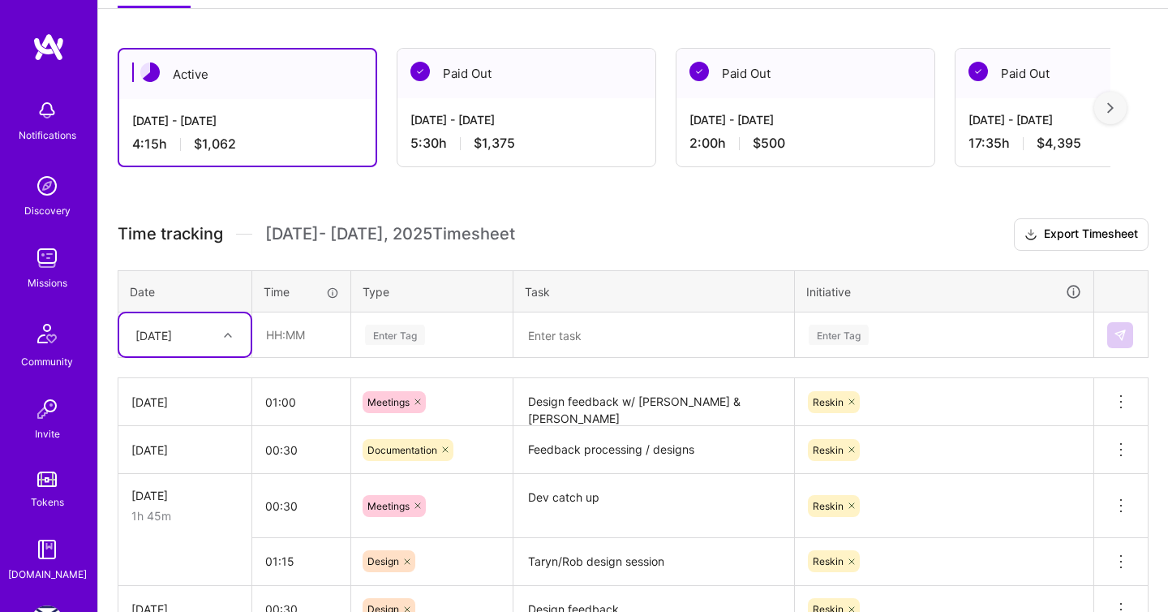
click at [184, 348] on div "[DATE]" at bounding box center [184, 334] width 131 height 43
click at [165, 557] on div "[DATE]" at bounding box center [184, 561] width 131 height 30
click at [311, 347] on input "text" at bounding box center [301, 334] width 97 height 43
type input "00:20"
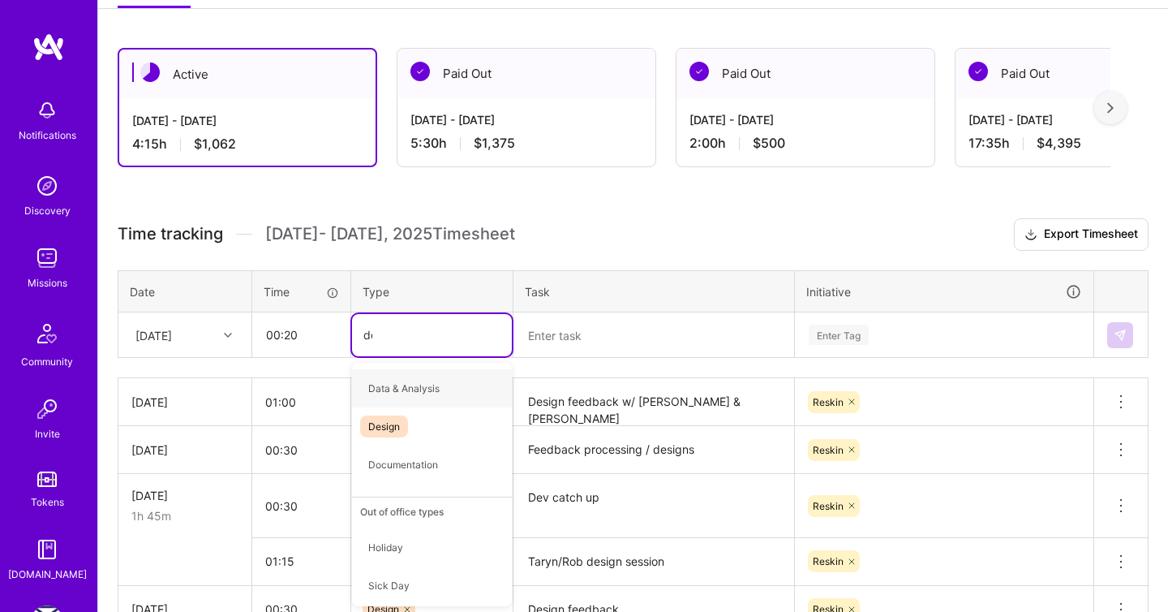
type input "des"
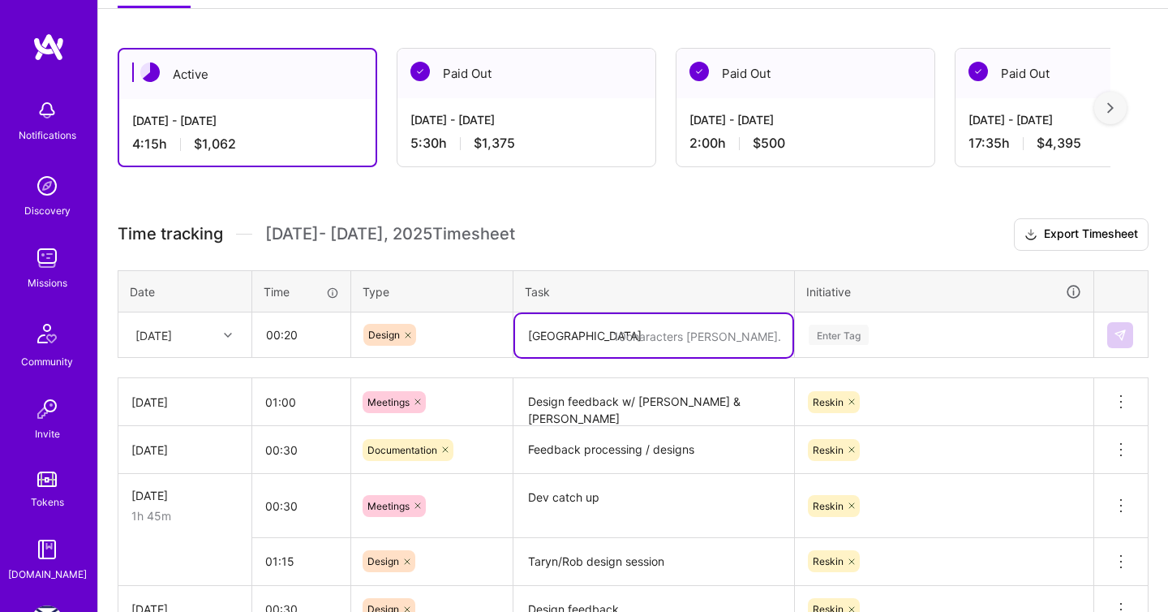
type textarea "d"
type textarea "Design review / goal update"
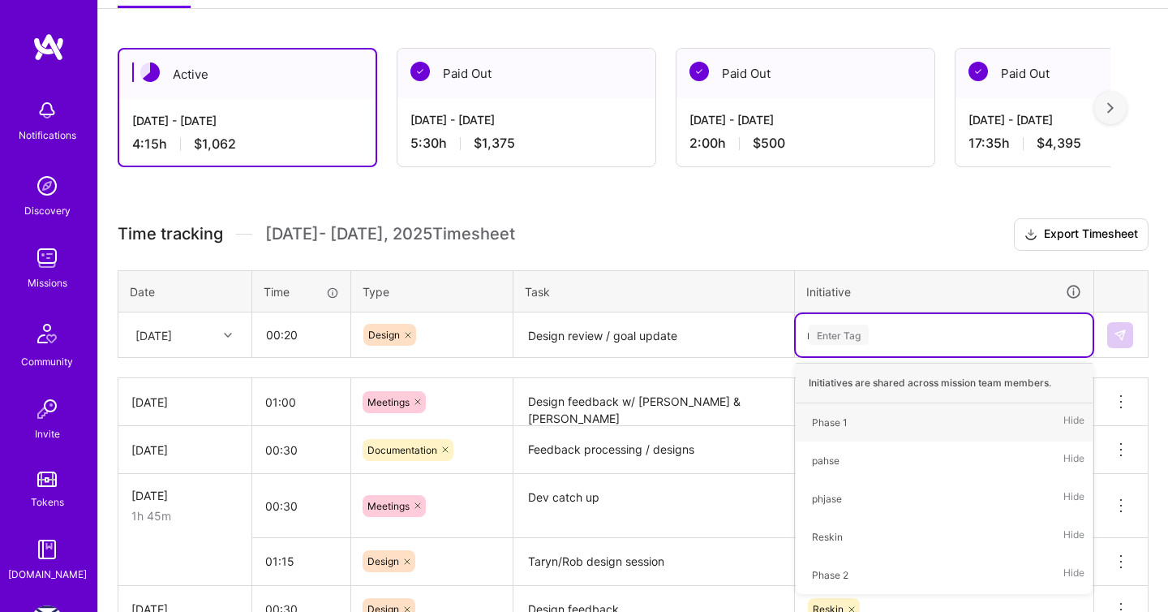
type input "res"
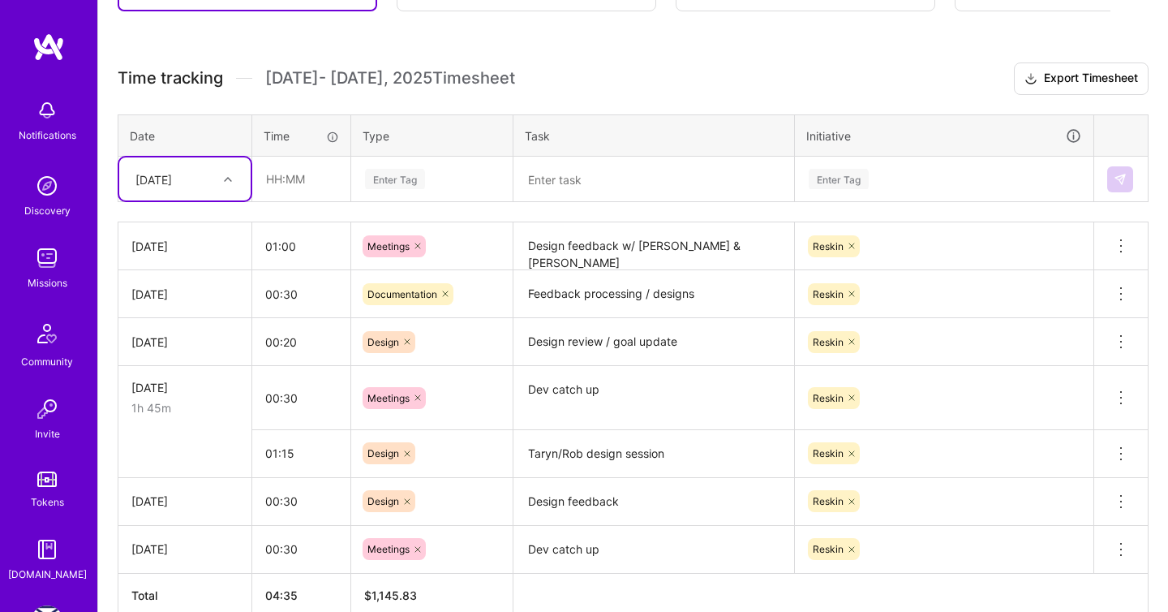
scroll to position [409, 0]
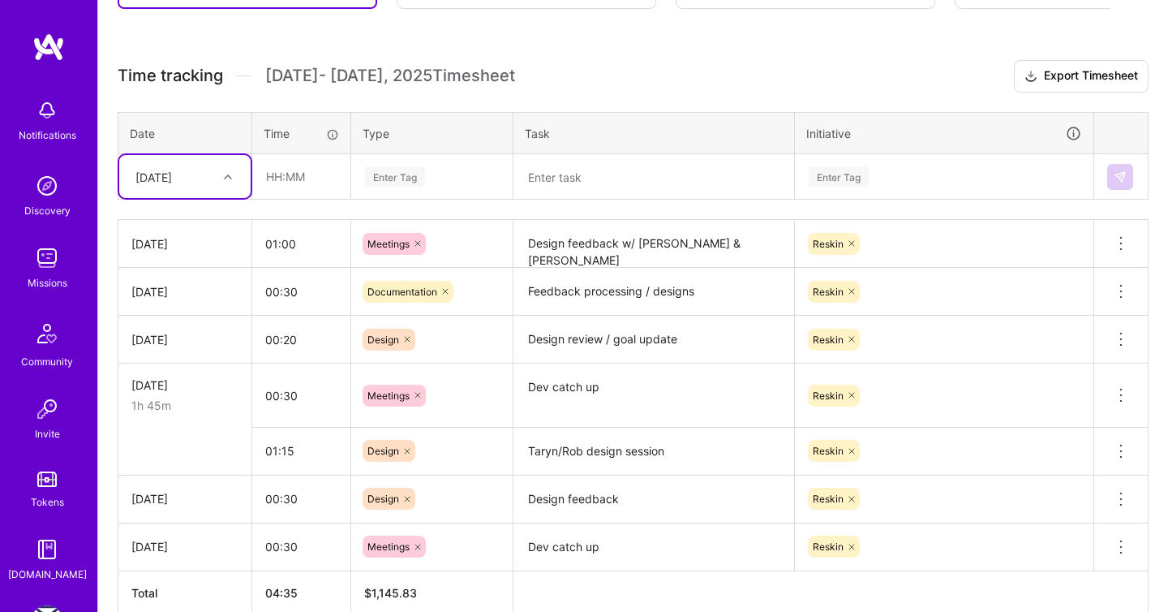
click at [212, 174] on div "[DATE]" at bounding box center [172, 176] width 90 height 27
click at [165, 359] on div "[DATE]" at bounding box center [184, 369] width 131 height 30
click at [298, 177] on input "text" at bounding box center [301, 176] width 97 height 43
type input "00:30"
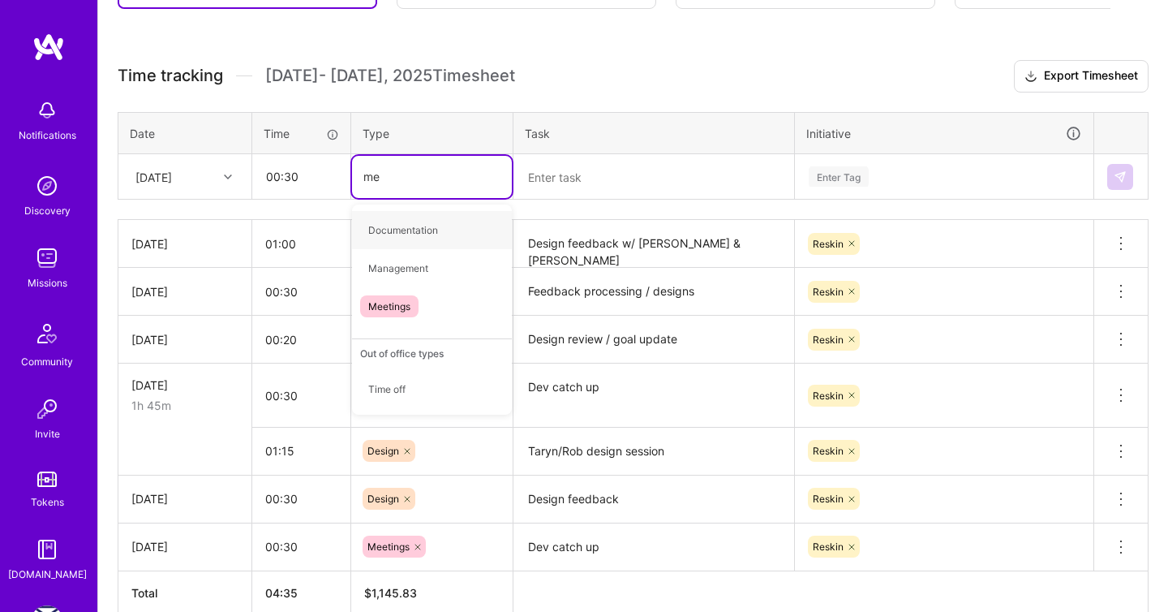
type input "mee"
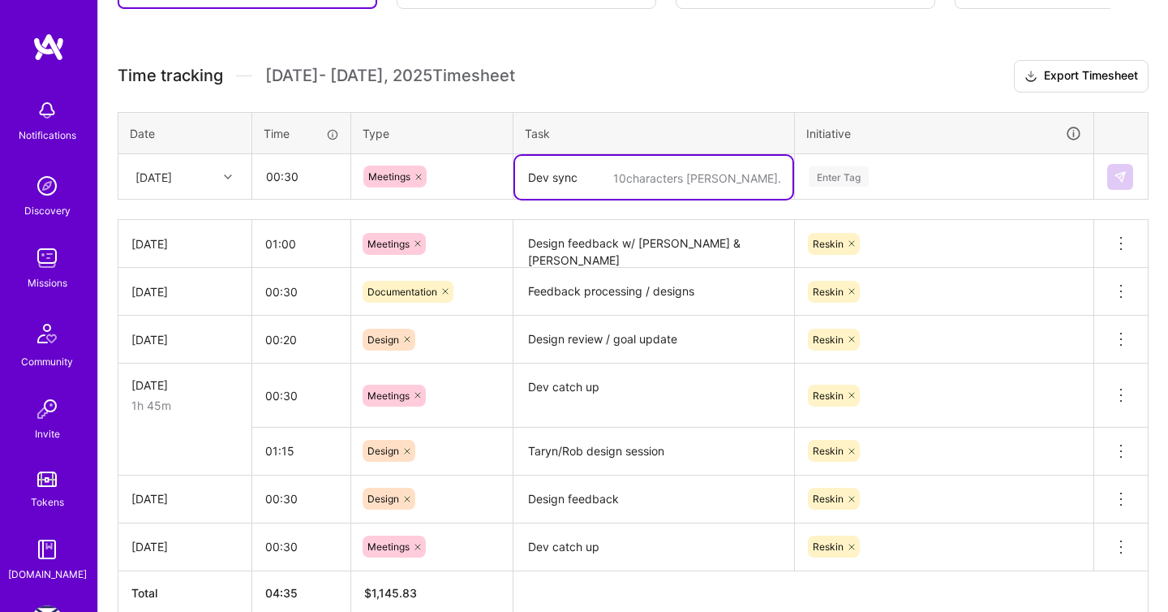
type textarea "Dev sync"
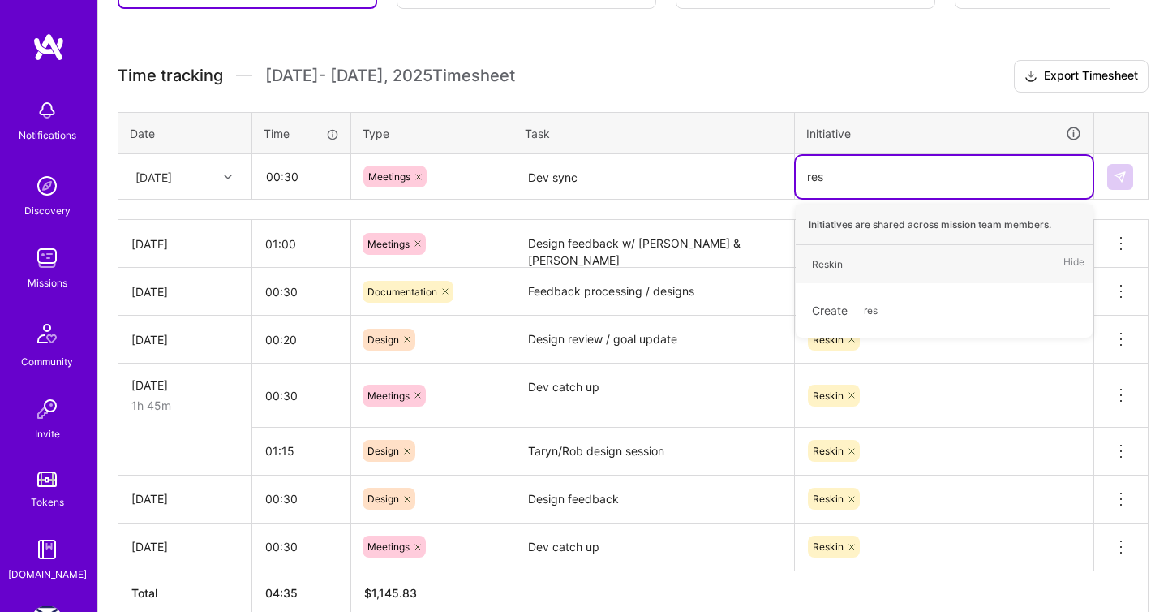
type input "resk"
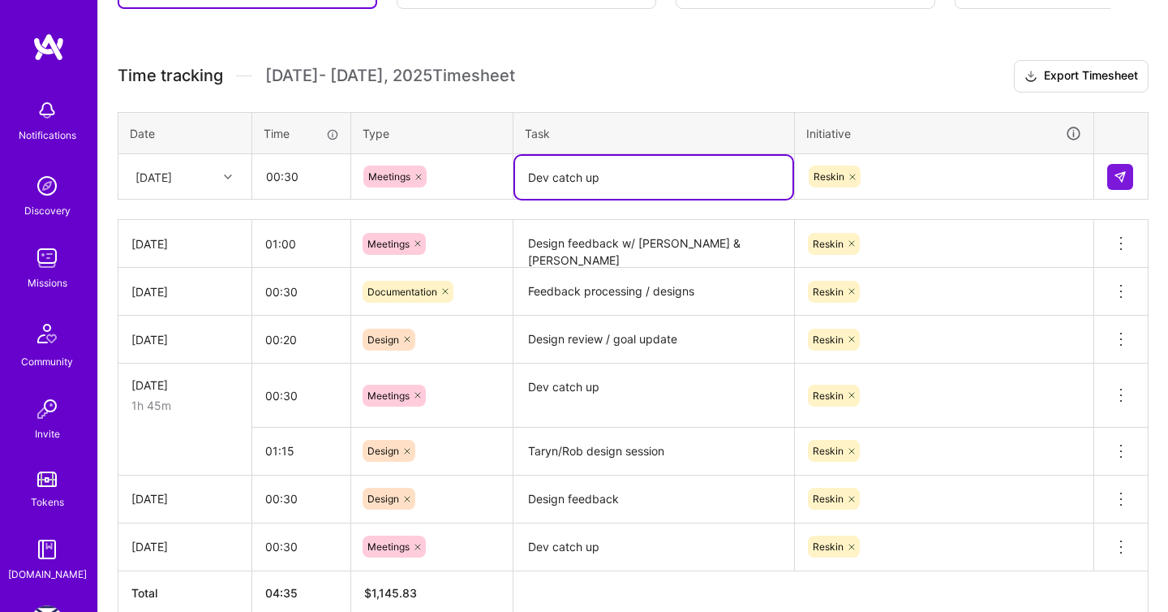
type textarea "Dev catch up"
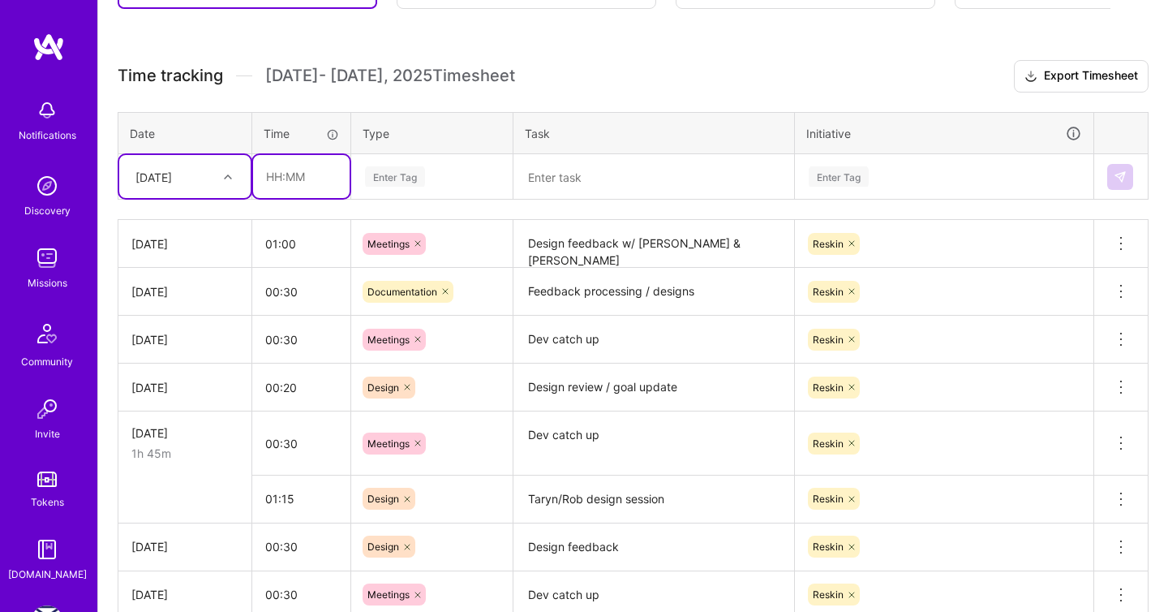
click at [301, 183] on input "text" at bounding box center [301, 176] width 97 height 43
type input "00:20"
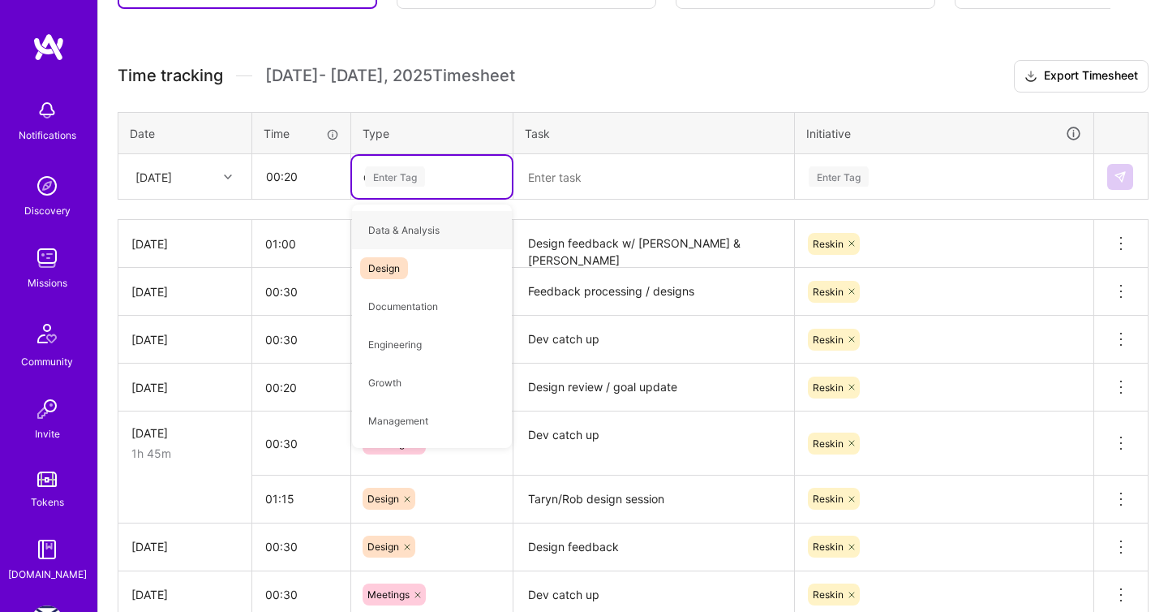
type input "des"
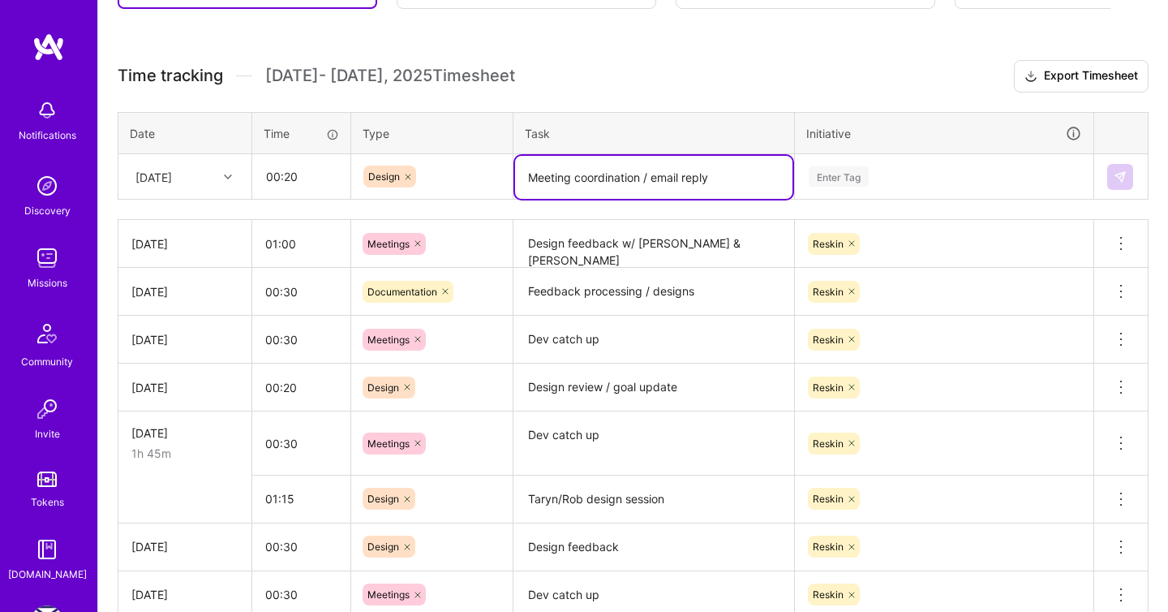
type textarea "Meeting coordination / email reply"
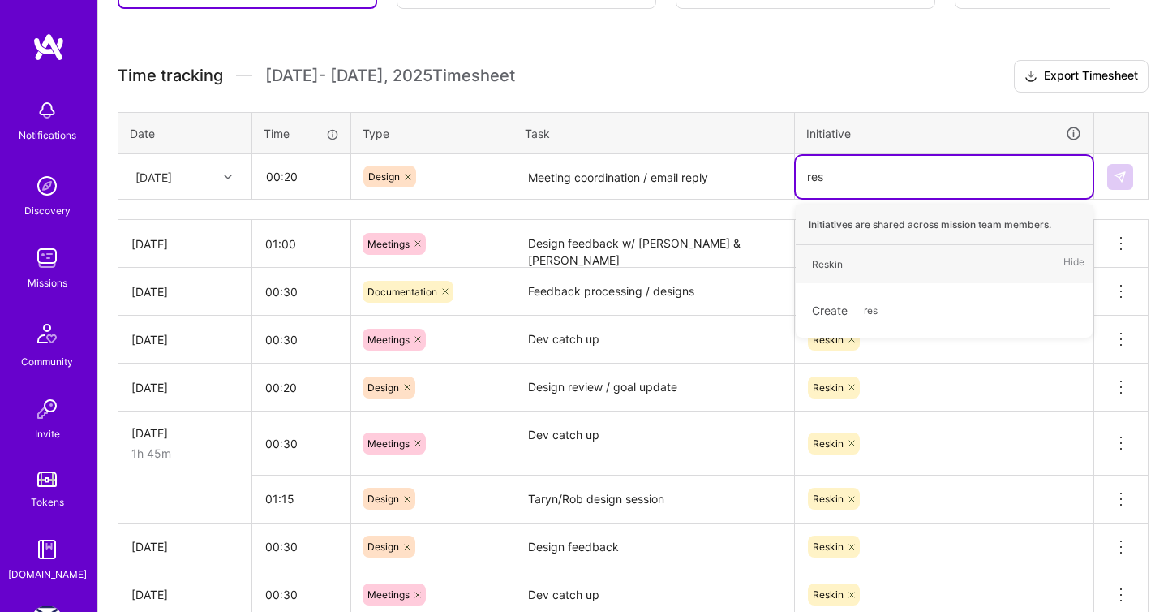
type input "resk"
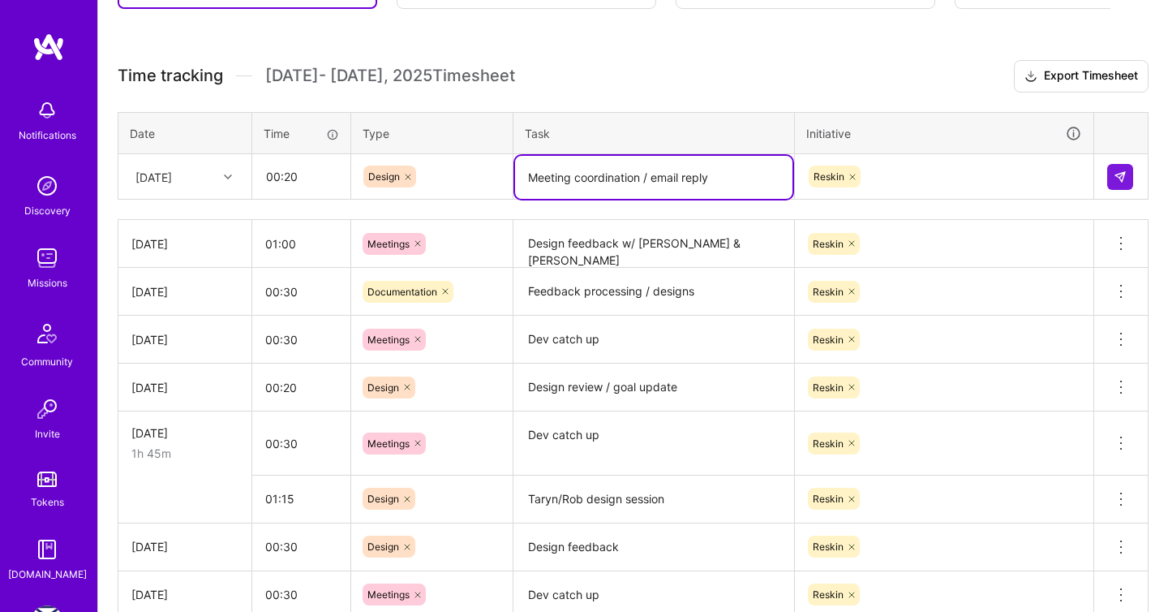
click at [611, 175] on textarea "Meeting coordination / email reply" at bounding box center [653, 177] width 277 height 43
type textarea "Project management"
click at [1127, 178] on button at bounding box center [1120, 177] width 26 height 26
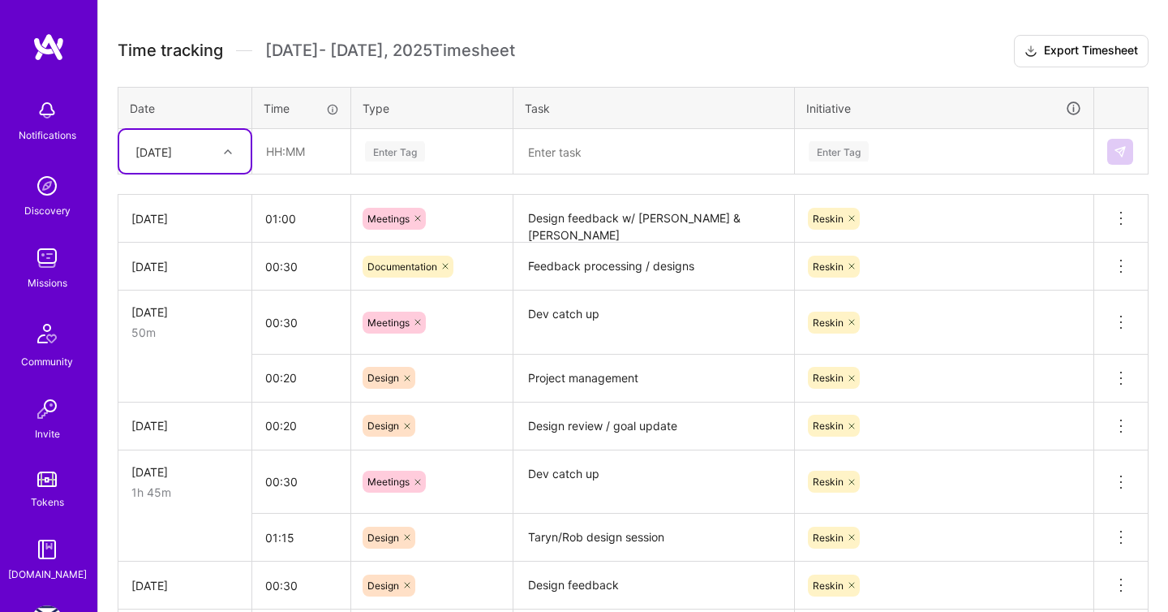
scroll to position [391, 0]
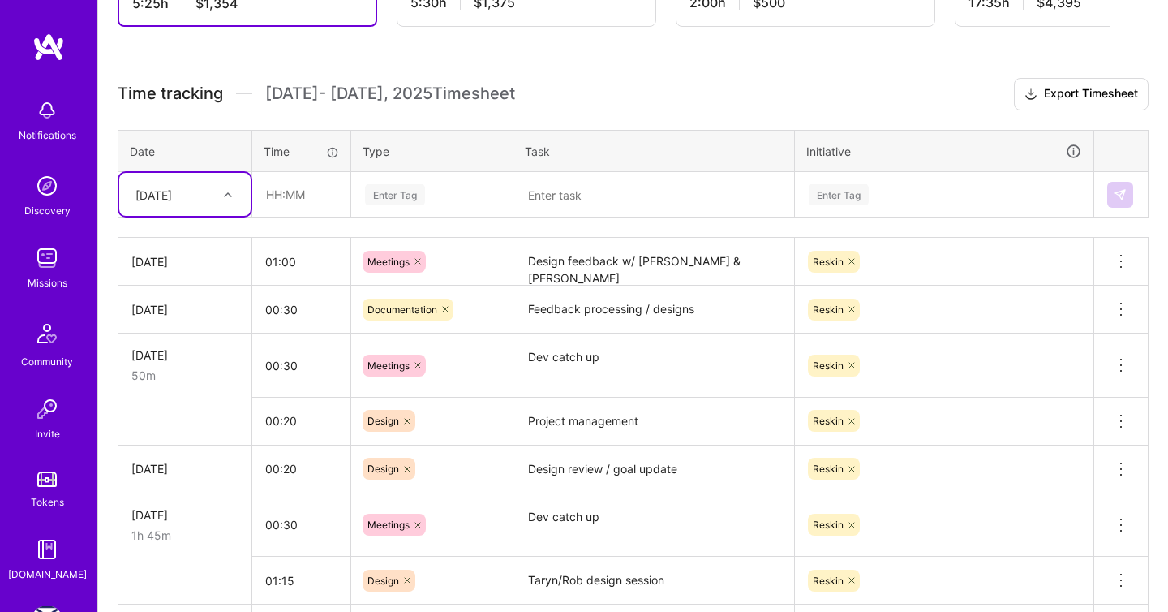
click at [426, 188] on div "Enter Tag" at bounding box center [431, 194] width 137 height 20
click at [204, 181] on div "[DATE]" at bounding box center [172, 194] width 90 height 27
click at [197, 385] on div "[DATE]" at bounding box center [184, 391] width 131 height 30
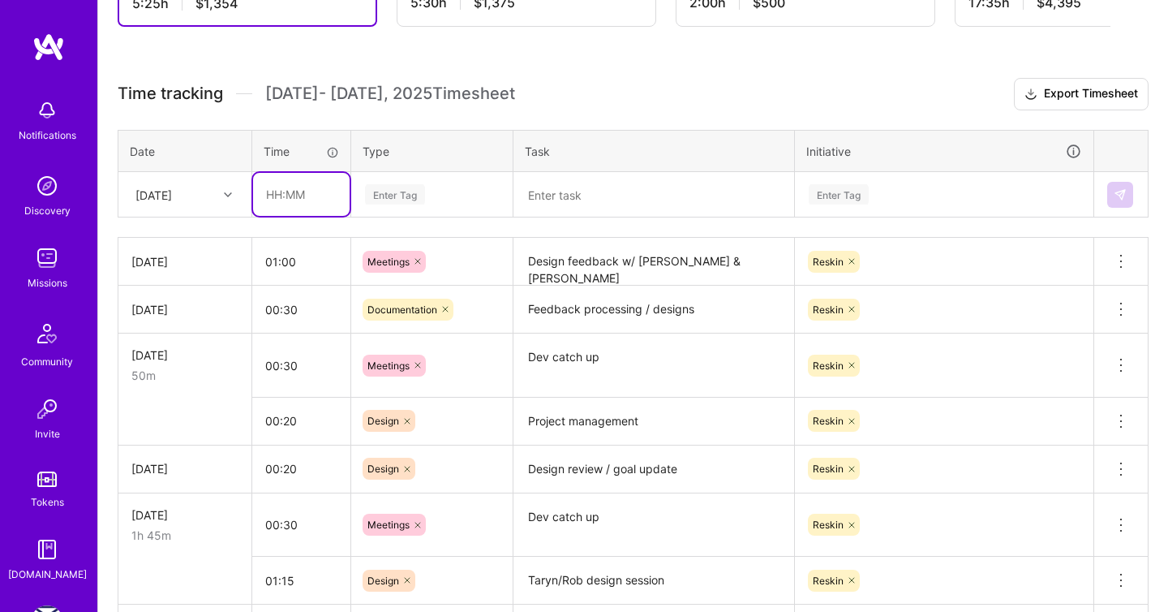
click at [347, 195] on input "text" at bounding box center [301, 194] width 97 height 43
type input "00:45"
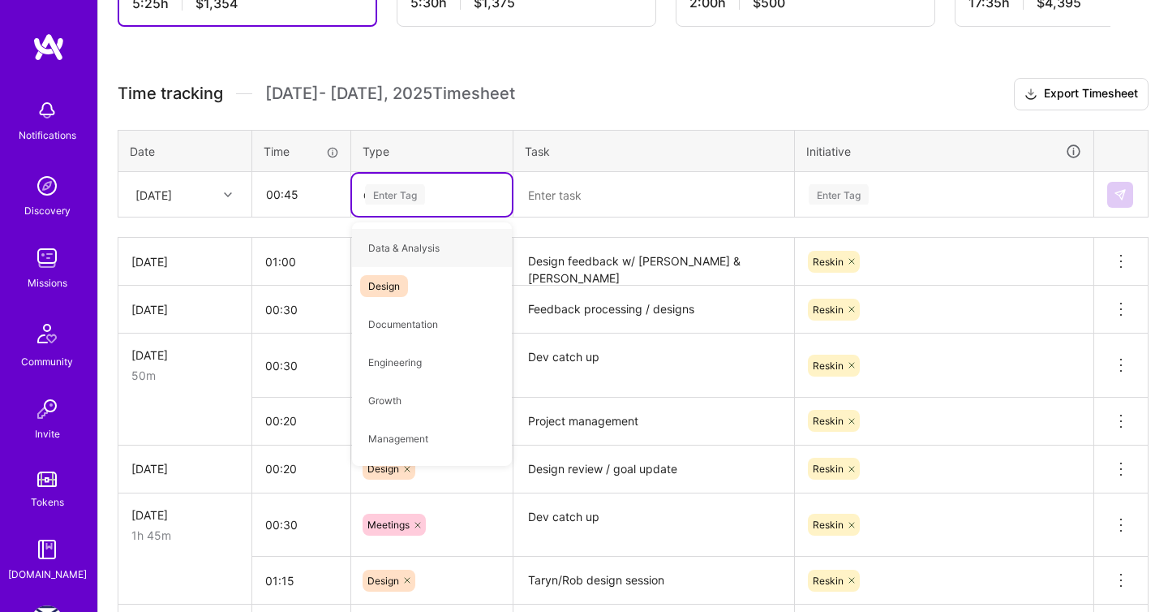
type input "des"
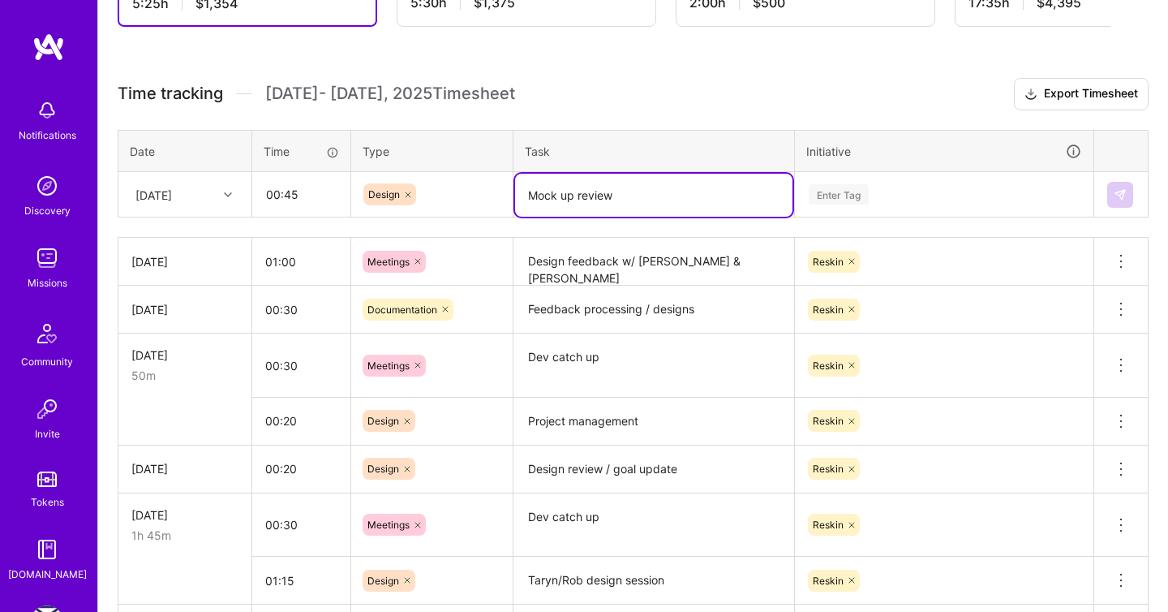
type textarea "Mock up review"
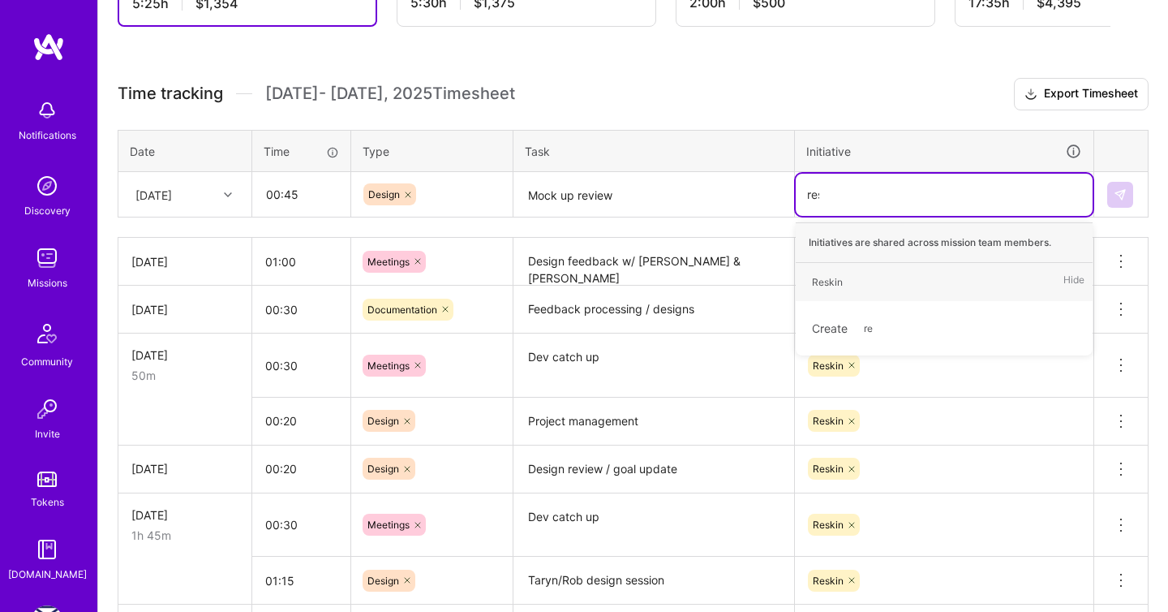
type input "resk"
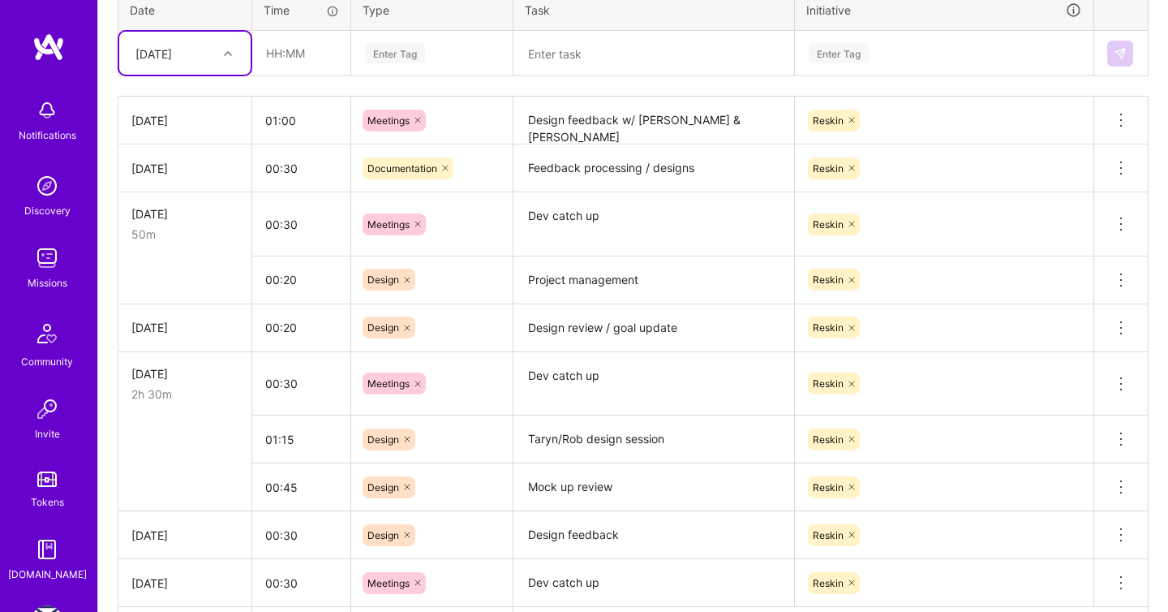
scroll to position [526, 0]
